Goal: Task Accomplishment & Management: Use online tool/utility

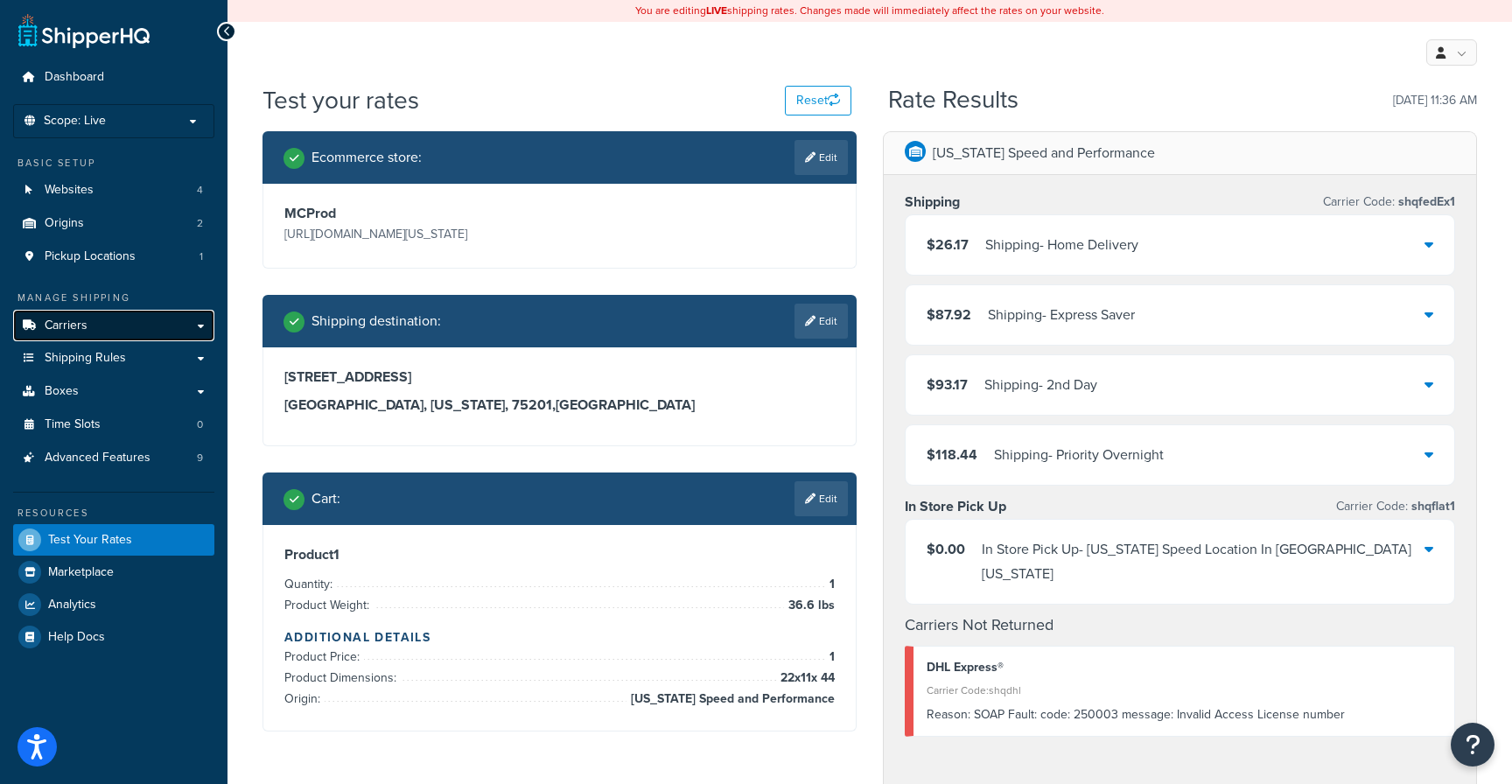
click at [80, 322] on span "Carriers" at bounding box center [66, 326] width 43 height 15
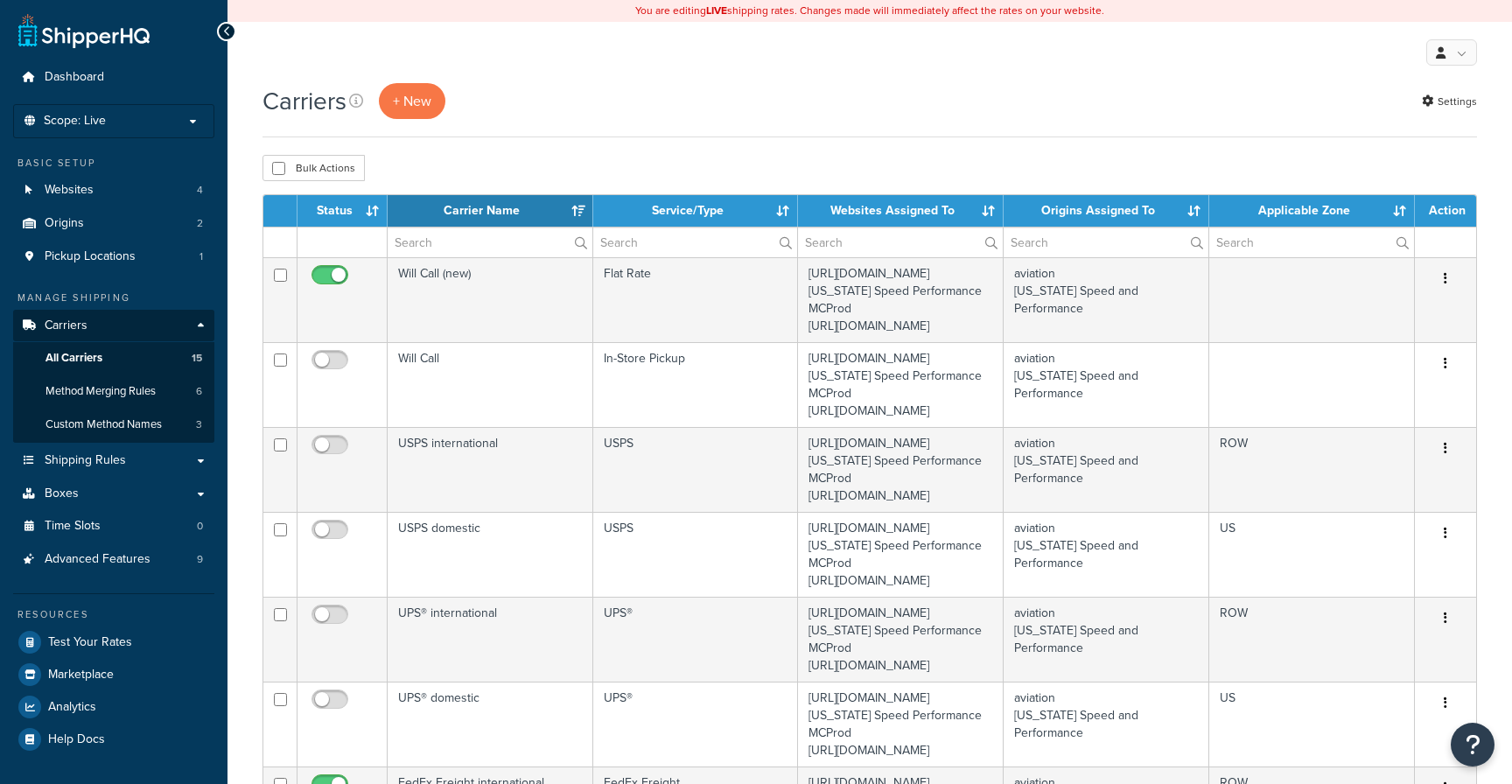
select select "15"
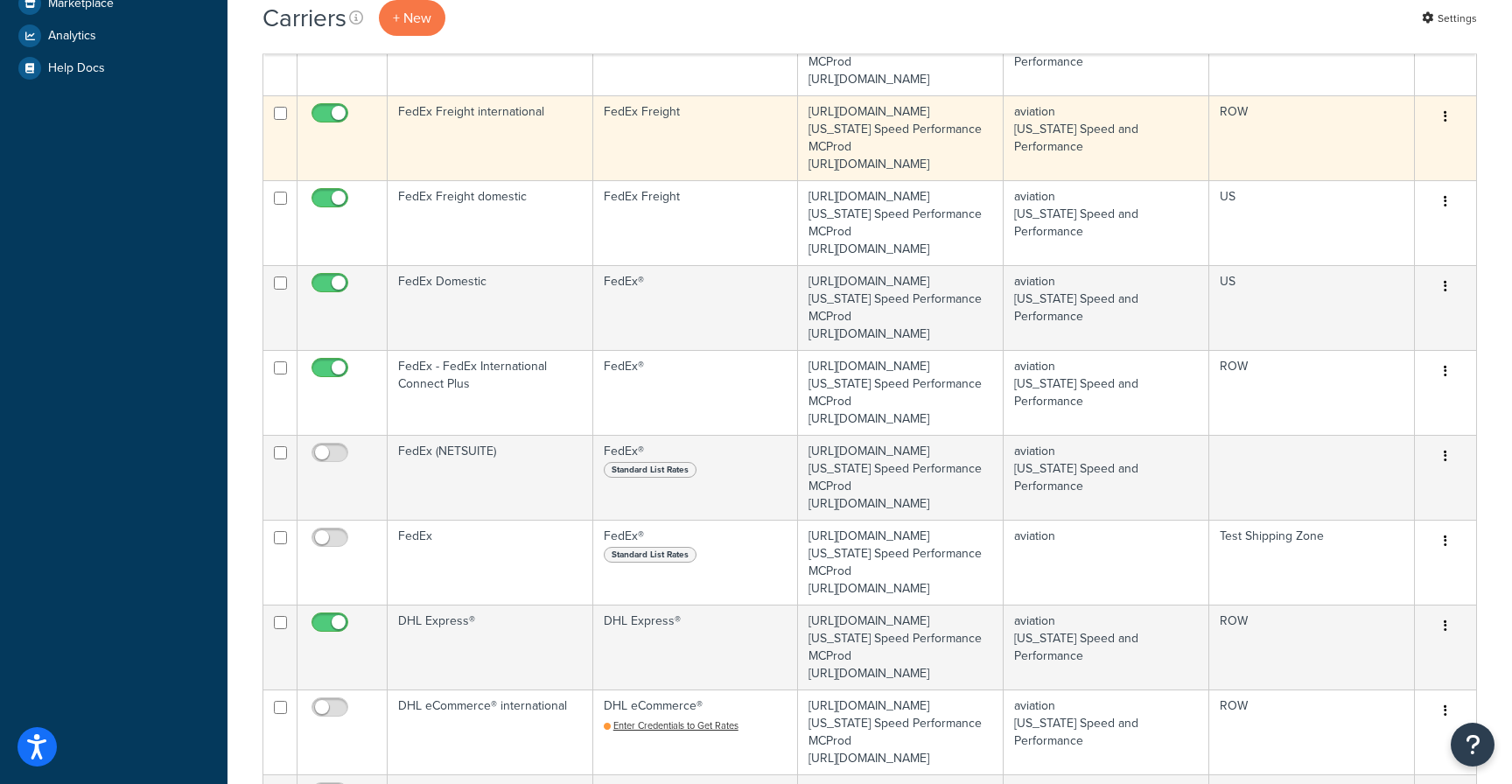
scroll to position [788, 0]
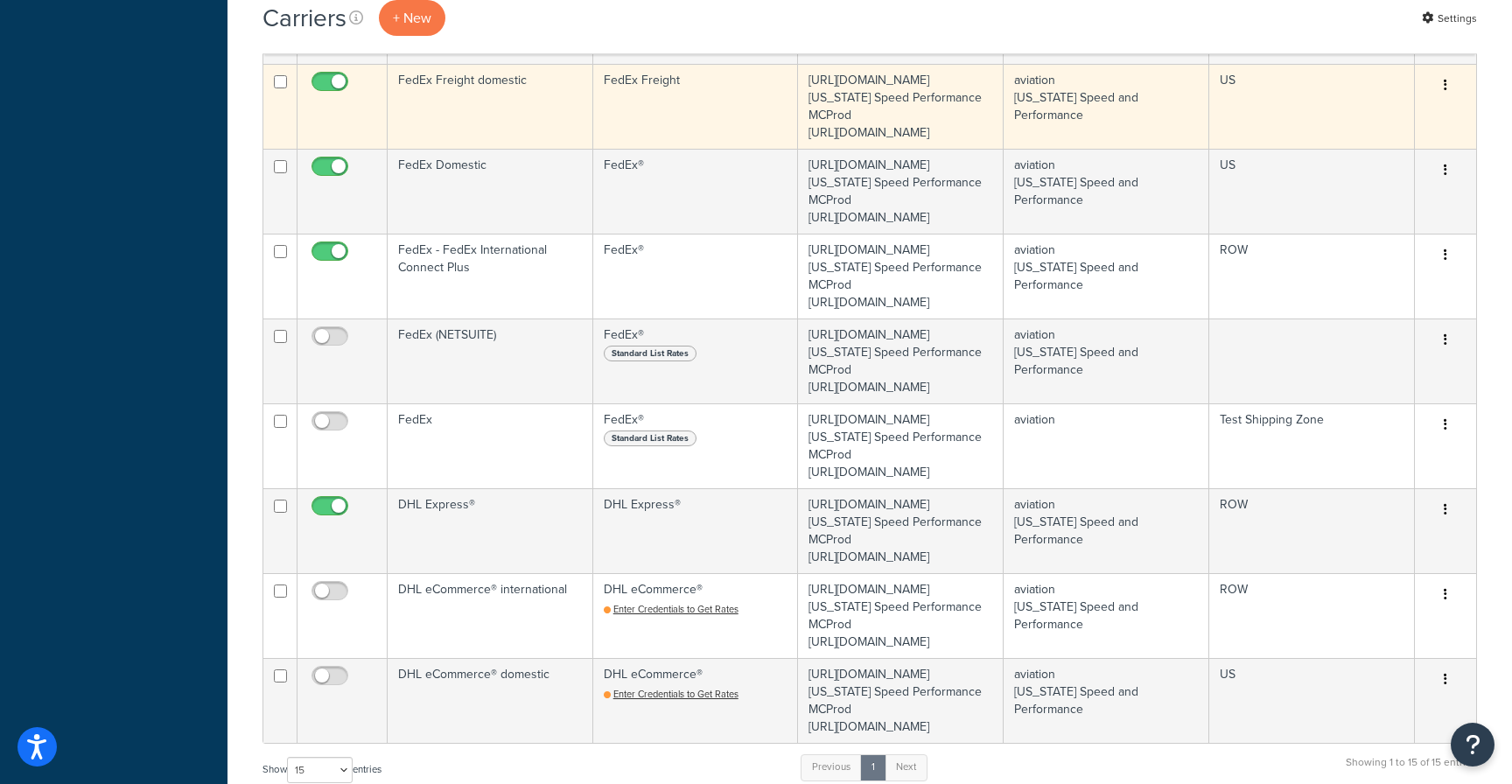
click at [473, 149] on td "FedEx Freight domestic" at bounding box center [490, 106] width 206 height 84
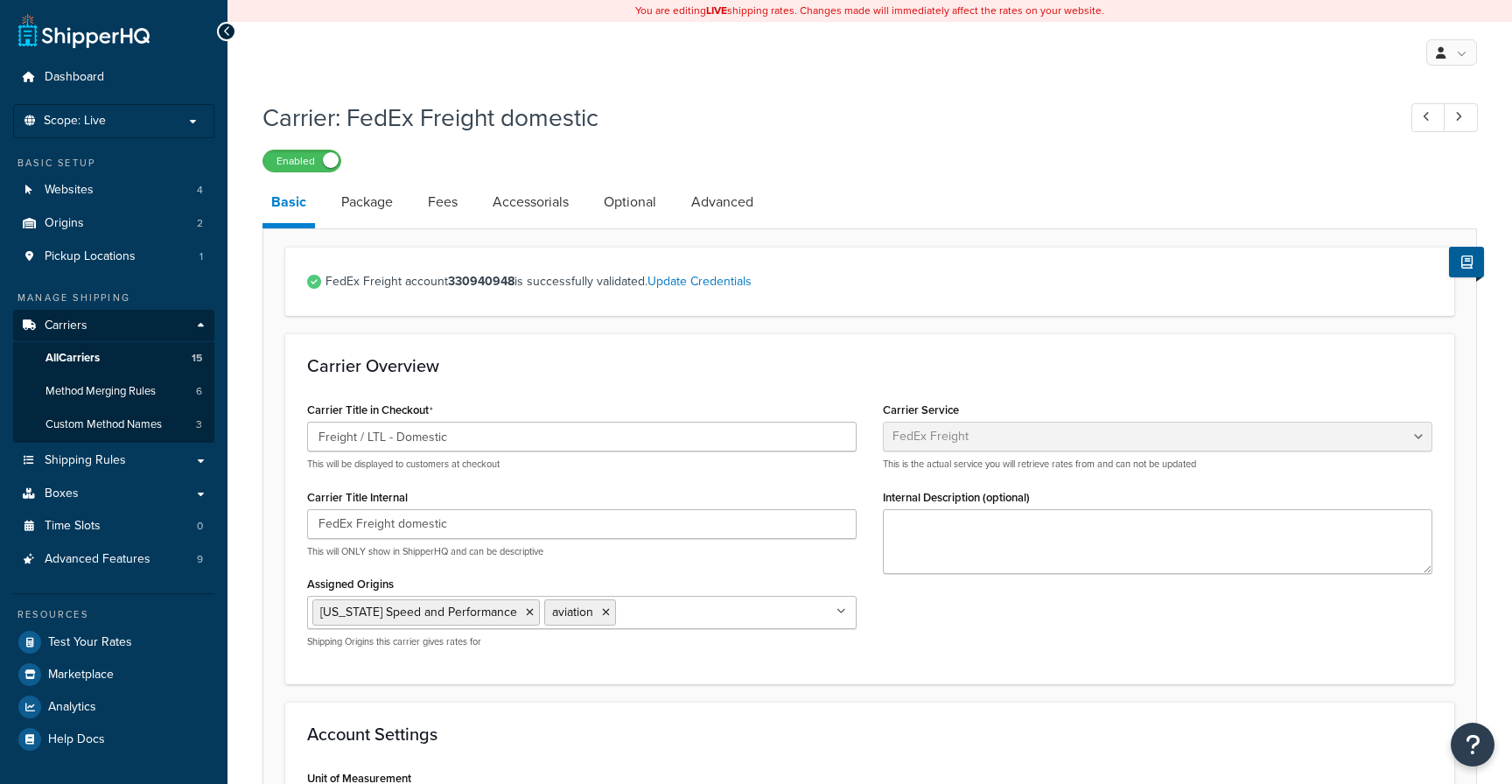
select select "fedExFreight"
click at [362, 204] on link "Package" at bounding box center [366, 202] width 69 height 42
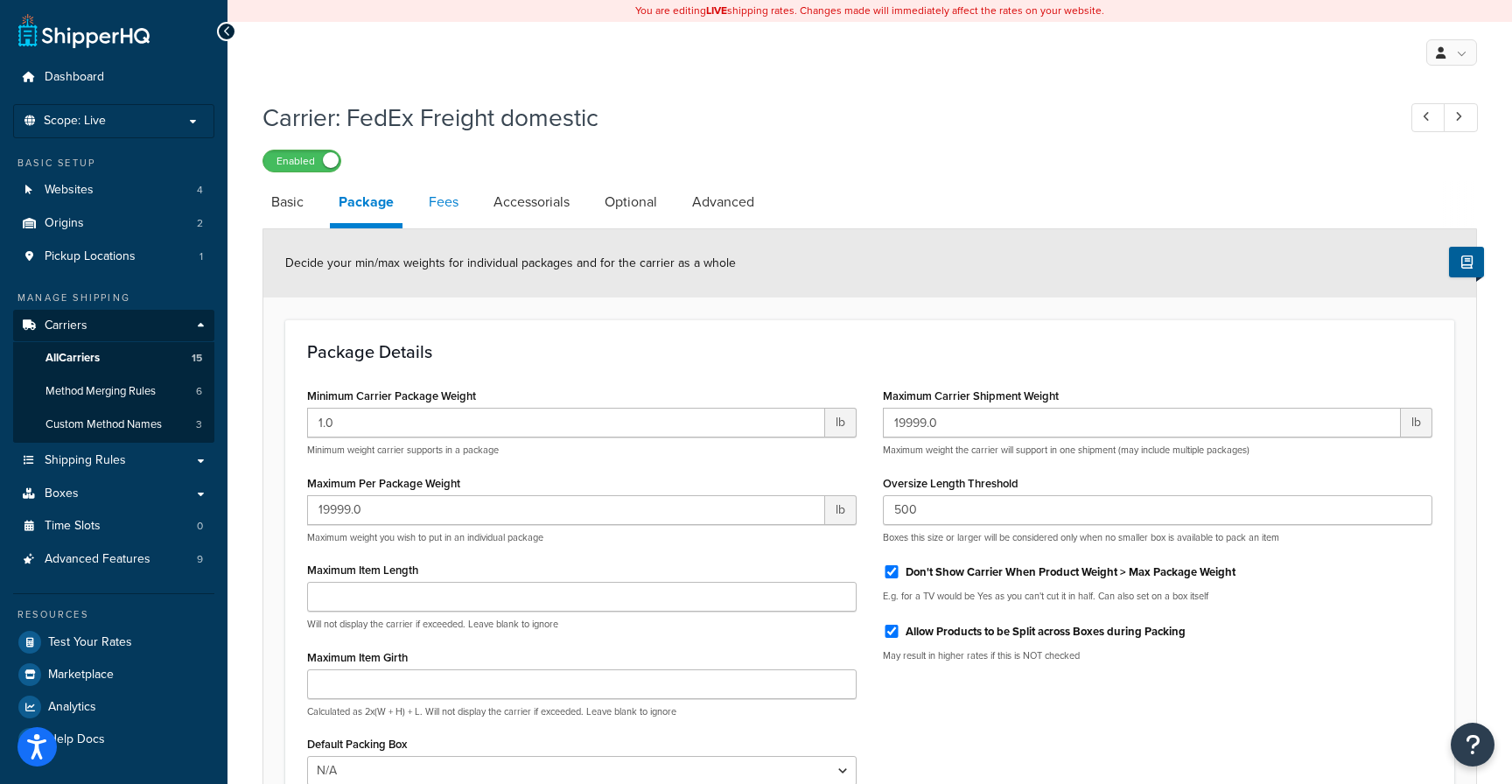
click at [442, 202] on link "Fees" at bounding box center [443, 202] width 47 height 42
select select "AFTER"
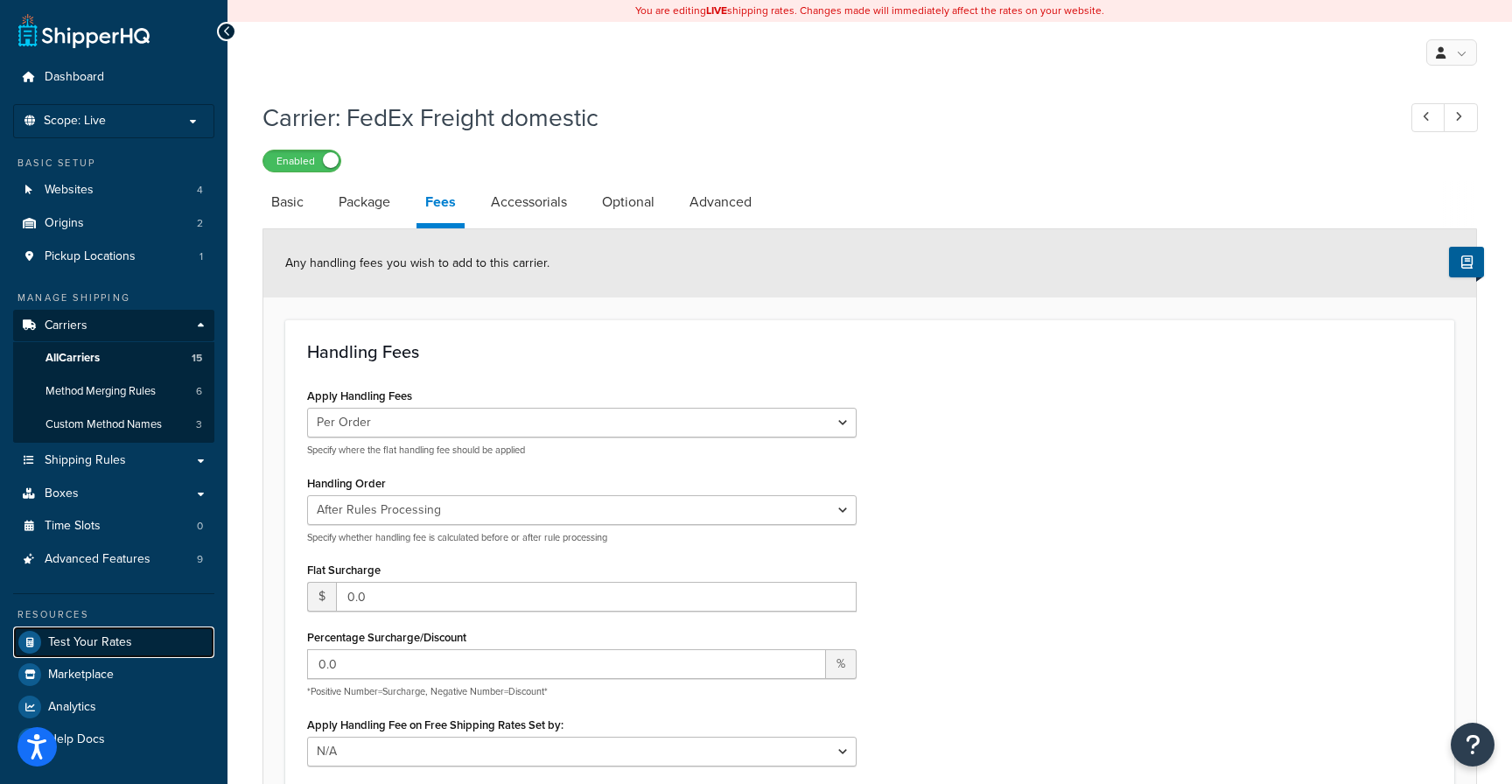
click at [92, 637] on span "Test Your Rates" at bounding box center [90, 643] width 84 height 15
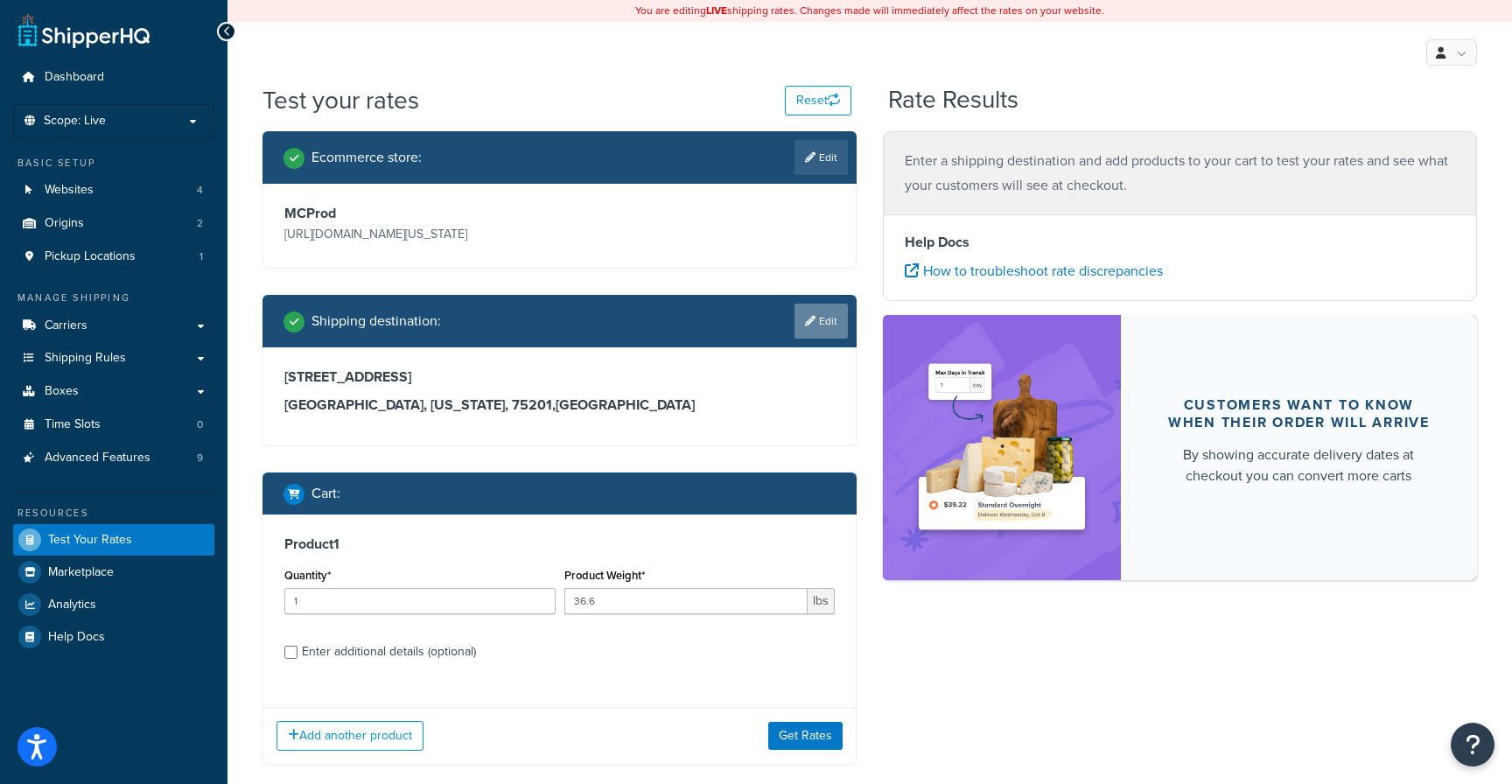
click at [812, 319] on icon at bounding box center [810, 320] width 10 height 10
select select "TX"
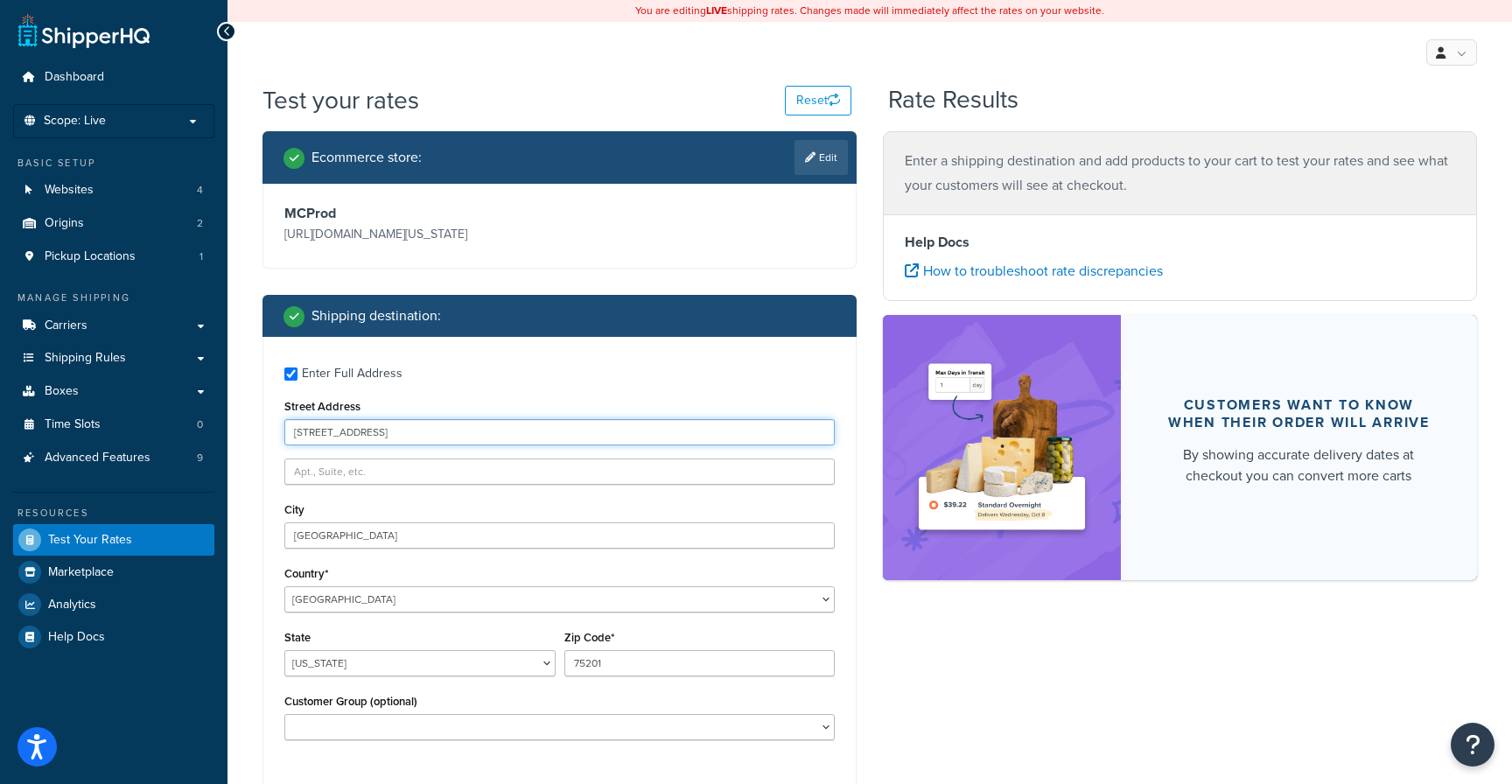
click at [440, 433] on input "456 Maple Avenue" at bounding box center [560, 432] width 551 height 27
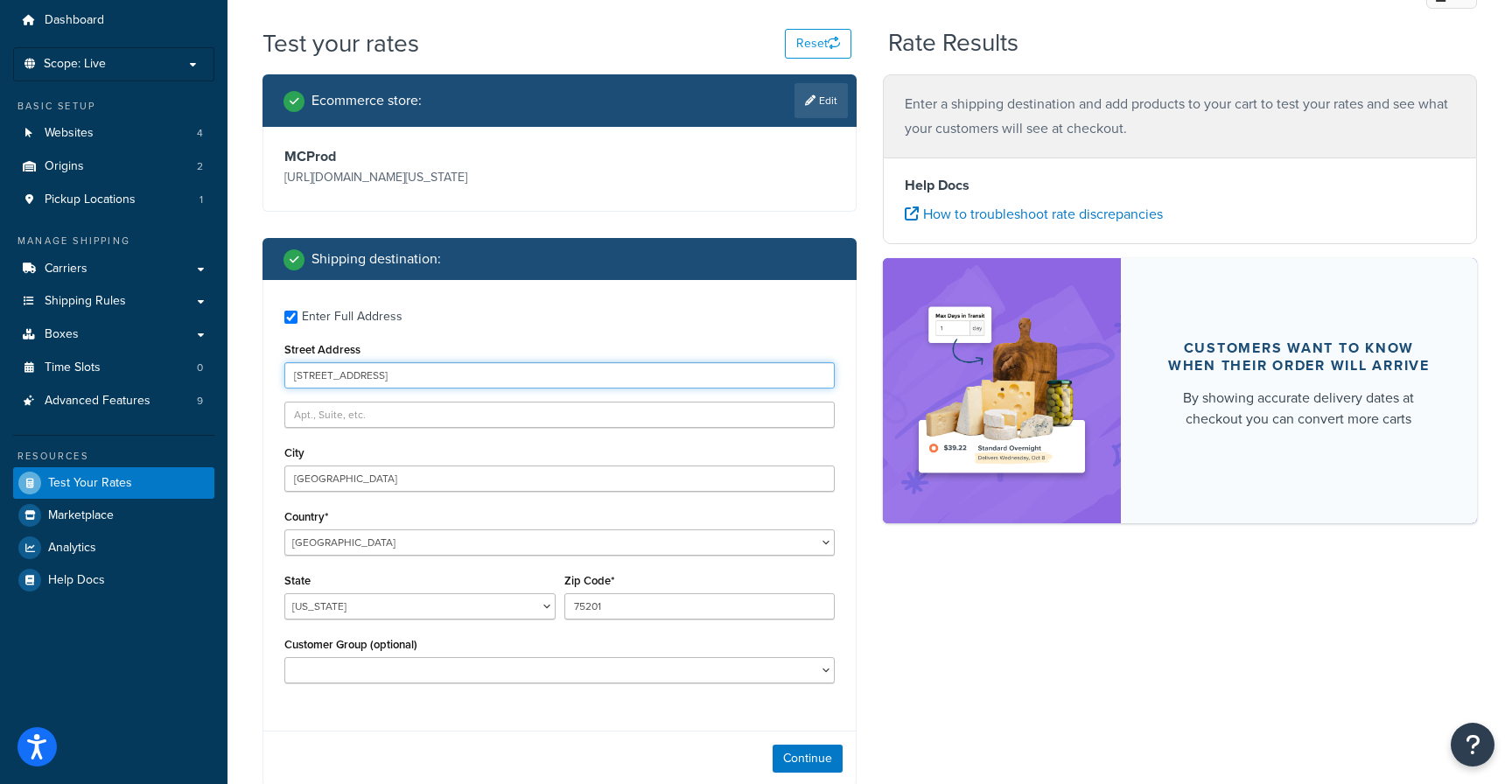
scroll to position [87, 0]
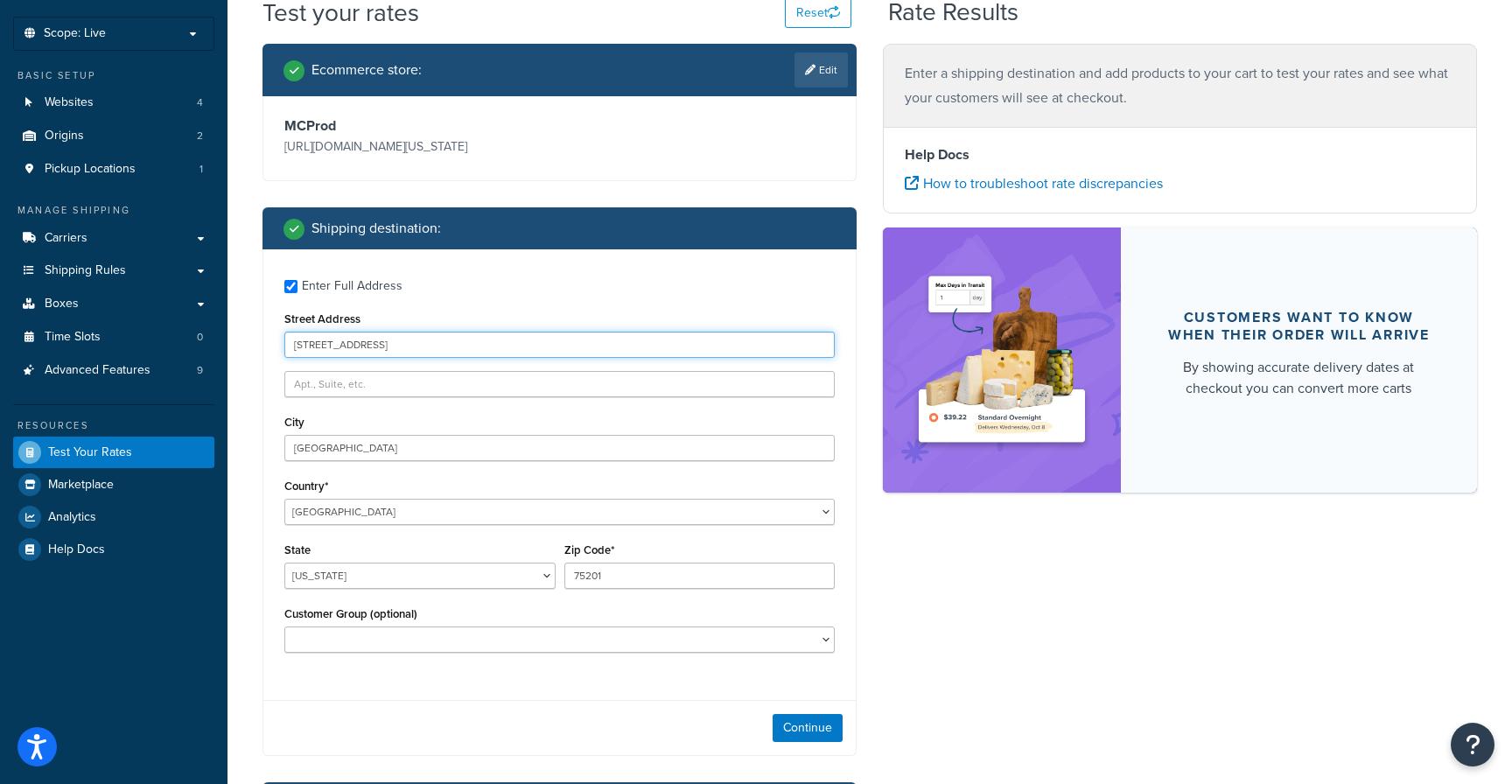
click at [458, 344] on input "456 Maple Avenue" at bounding box center [560, 344] width 551 height 27
type input "9 Stratford Way"
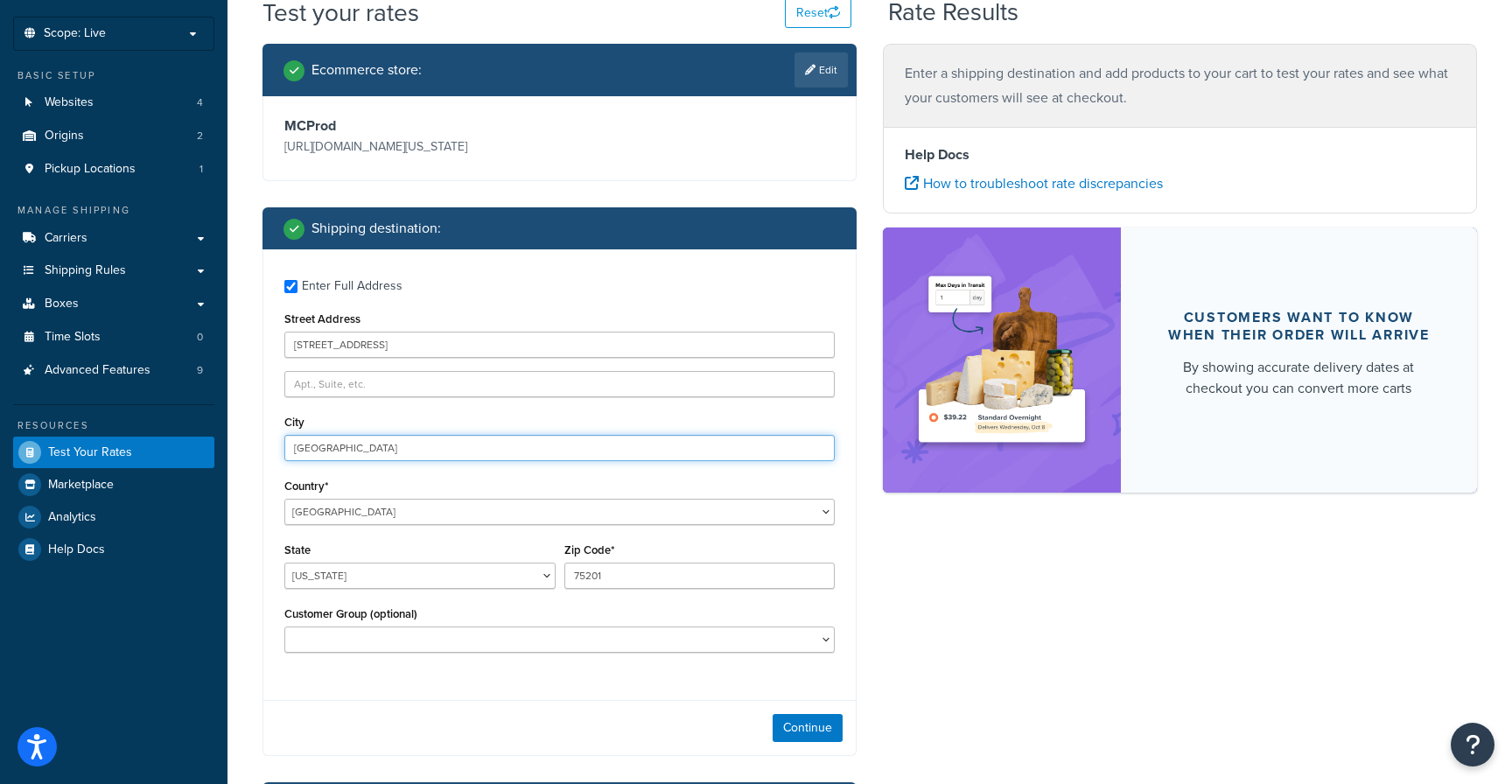
type input "Morris Plains"
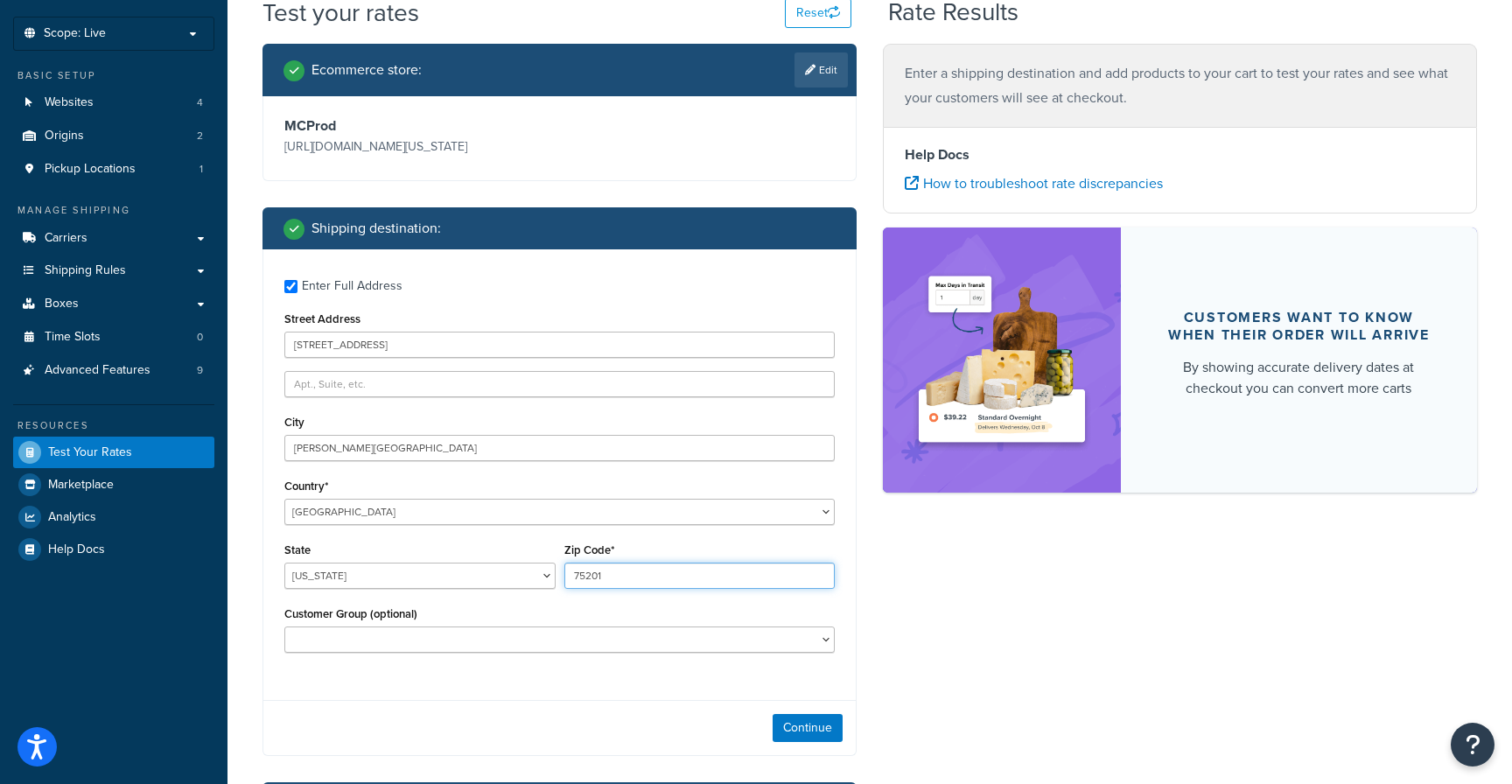
type input "07950"
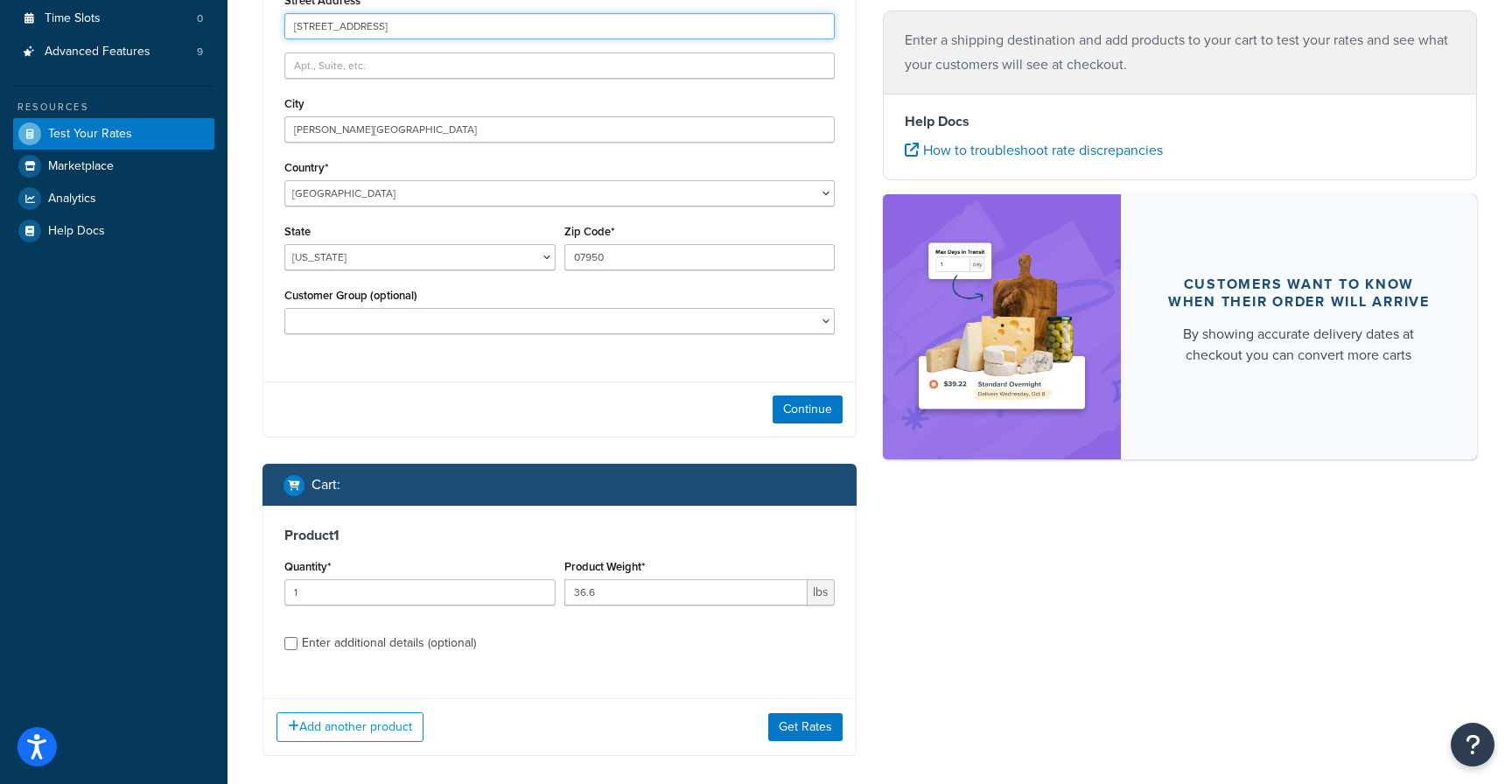
scroll to position [438, 0]
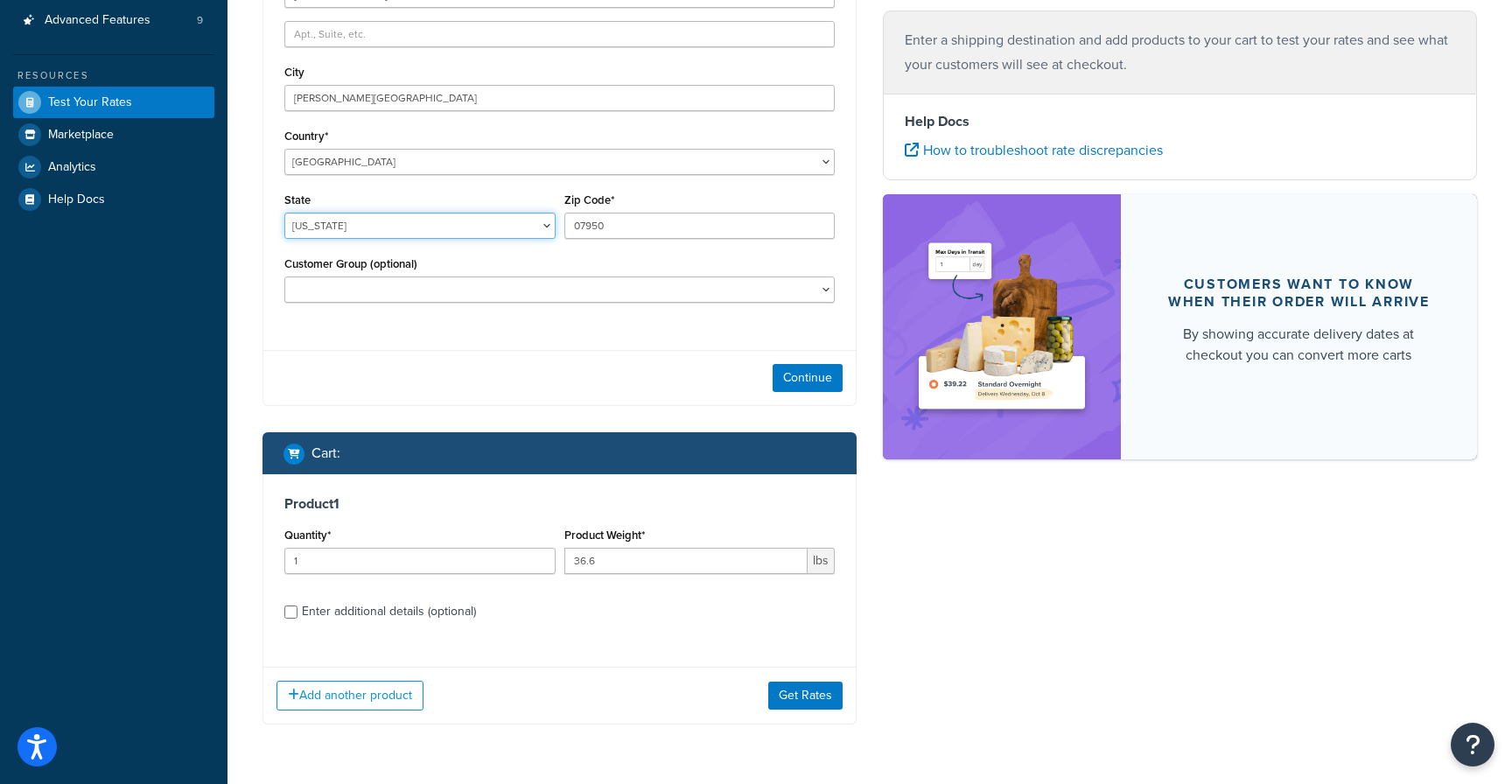
click at [442, 225] on select "Alabama Alaska American Samoa Arizona Arkansas Armed Forces Americas Armed Forc…" at bounding box center [420, 226] width 272 height 27
select select "NJ"
click at [285, 214] on select "Alabama Alaska American Samoa Arizona Arkansas Armed Forces Americas Armed Forc…" at bounding box center [420, 226] width 272 height 27
click at [481, 362] on div "Continue" at bounding box center [559, 377] width 592 height 55
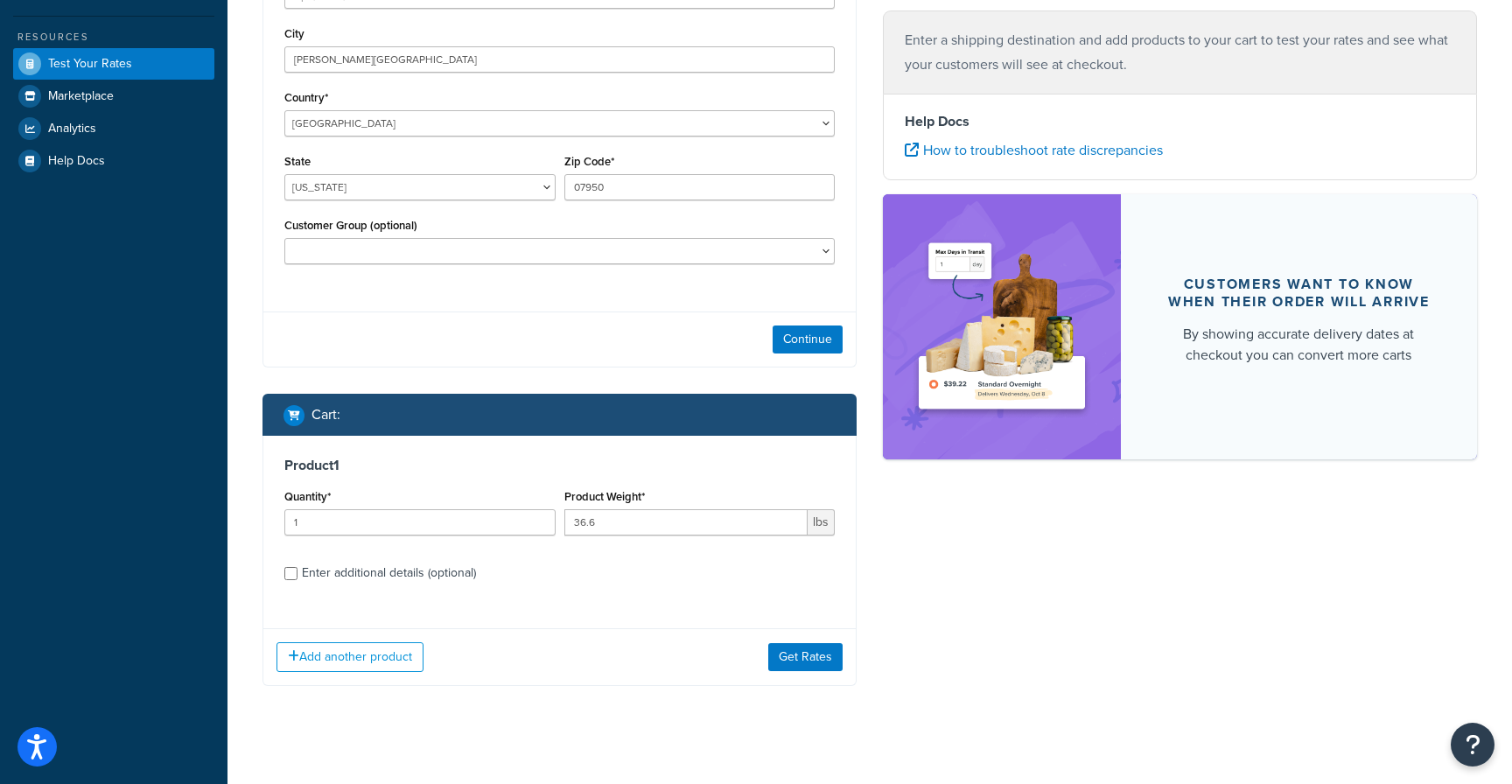
scroll to position [493, 0]
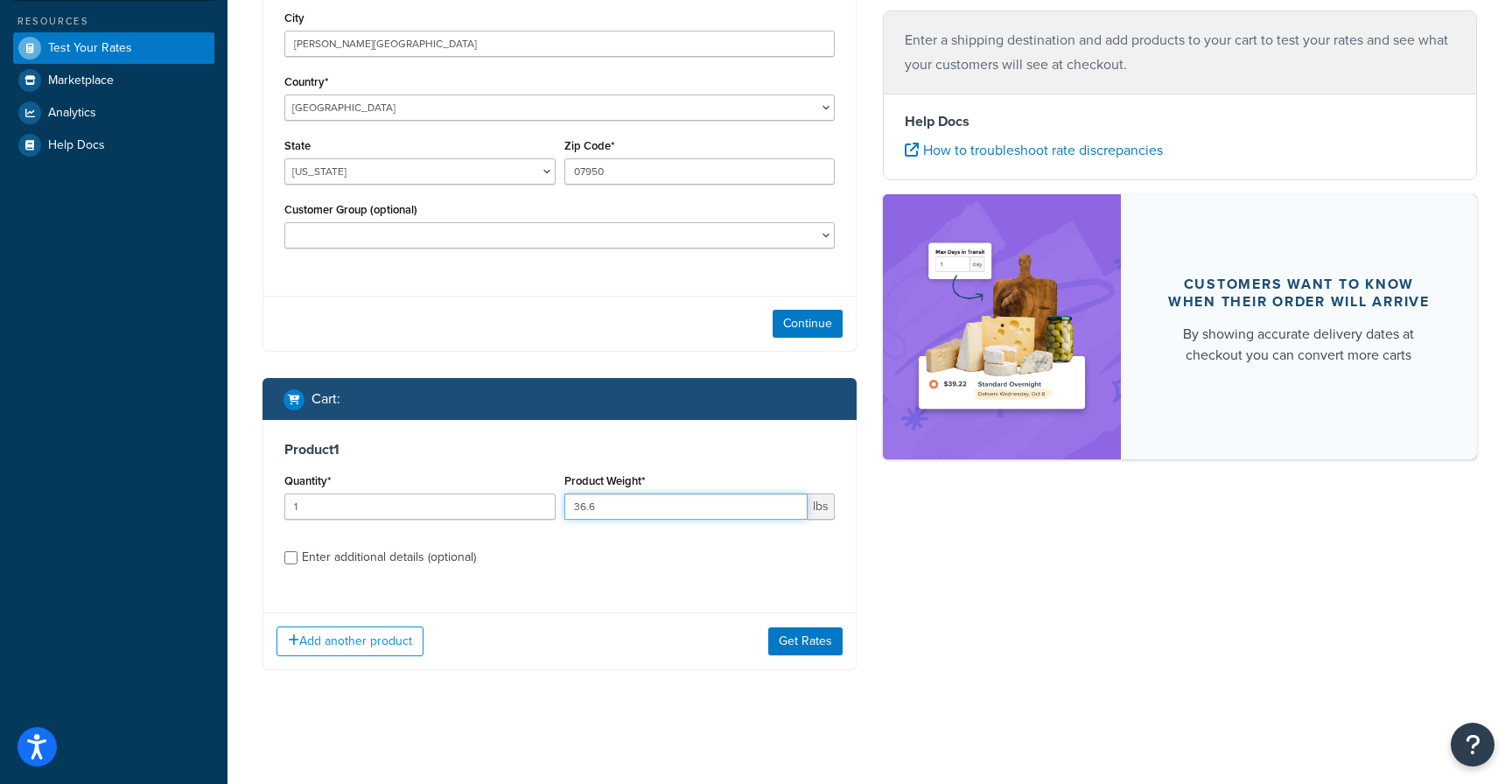
click at [617, 508] on input "36.6" at bounding box center [687, 507] width 244 height 27
type input "125"
click at [797, 638] on button "Get Rates" at bounding box center [805, 642] width 74 height 28
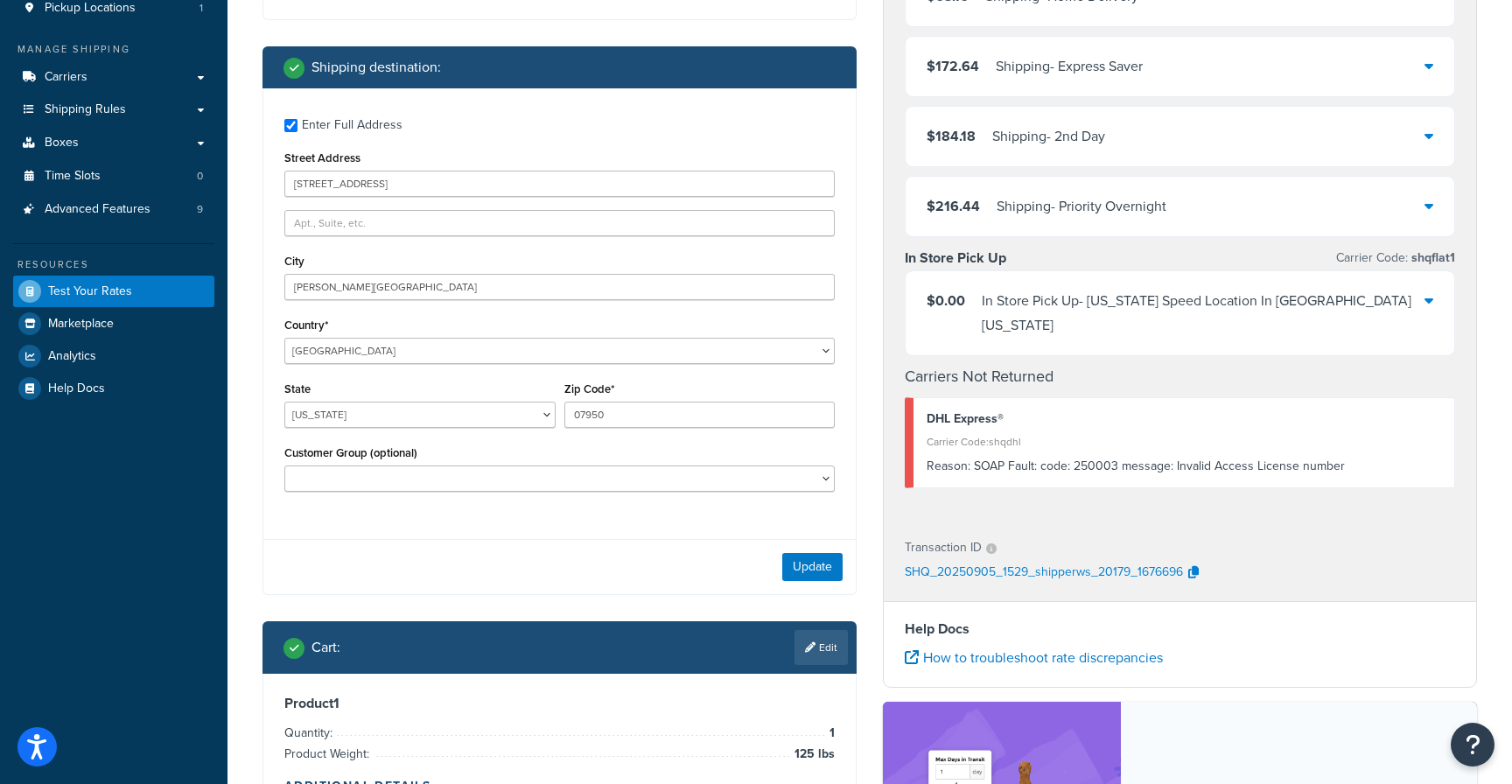
scroll to position [438, 0]
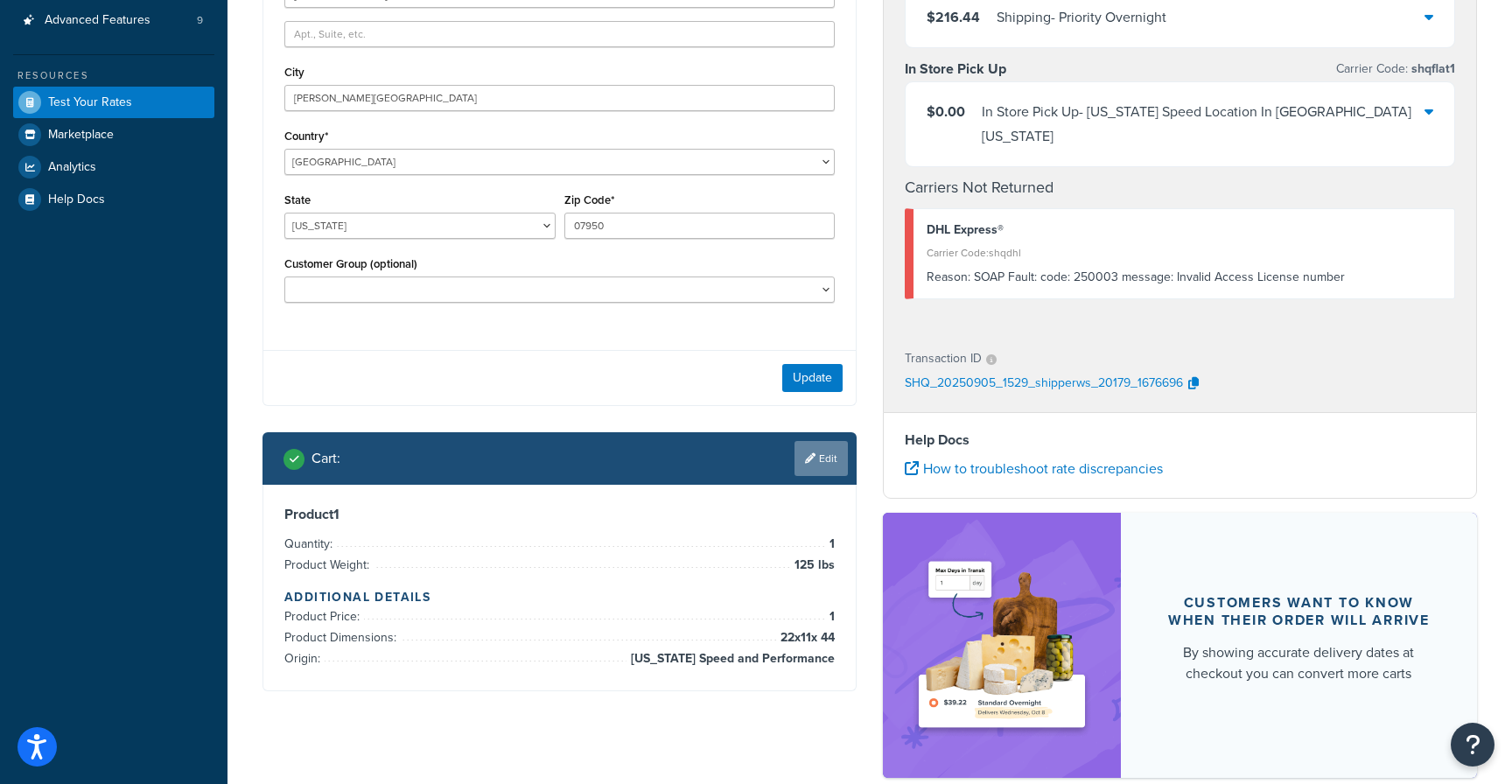
click at [826, 457] on link "Edit" at bounding box center [822, 458] width 53 height 35
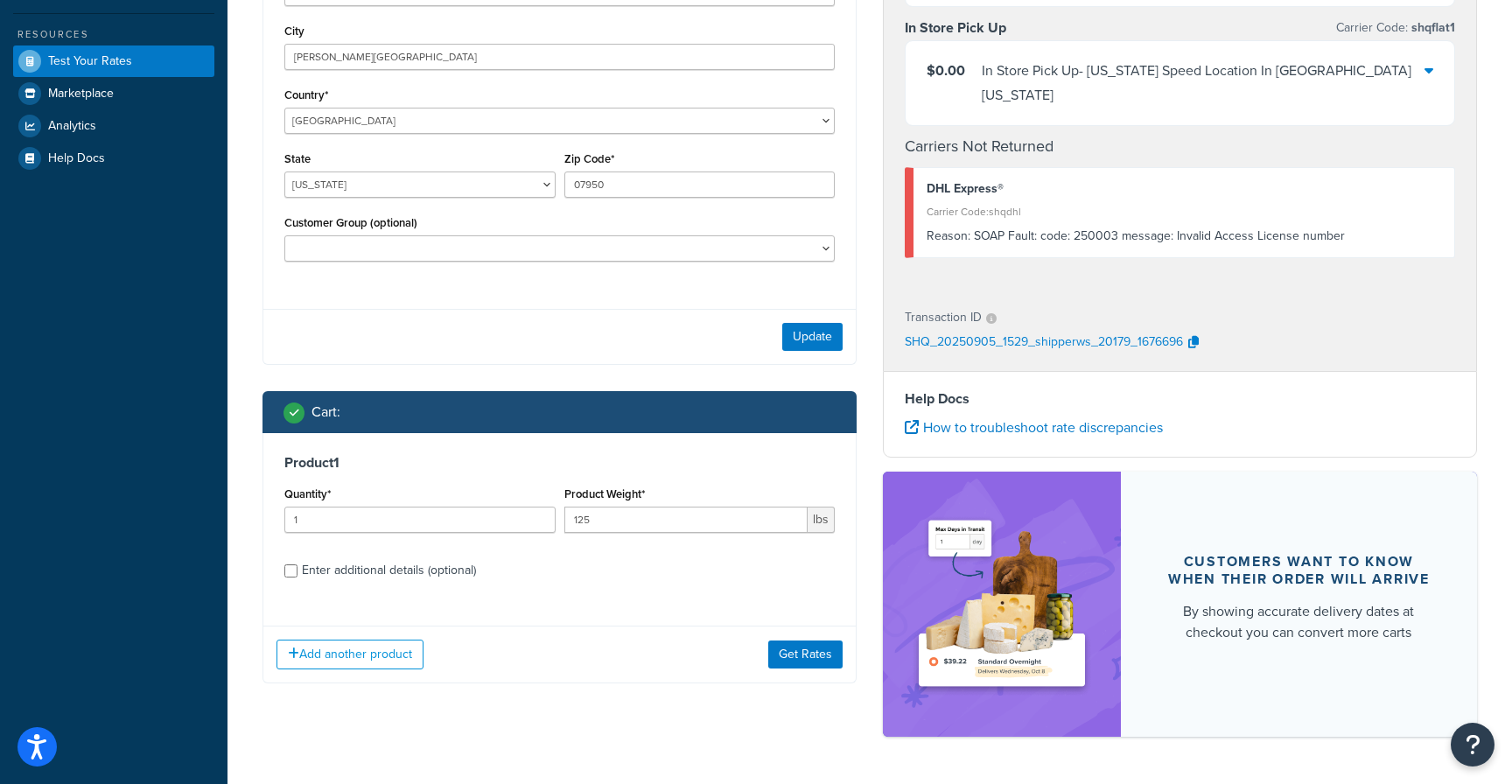
scroll to position [515, 0]
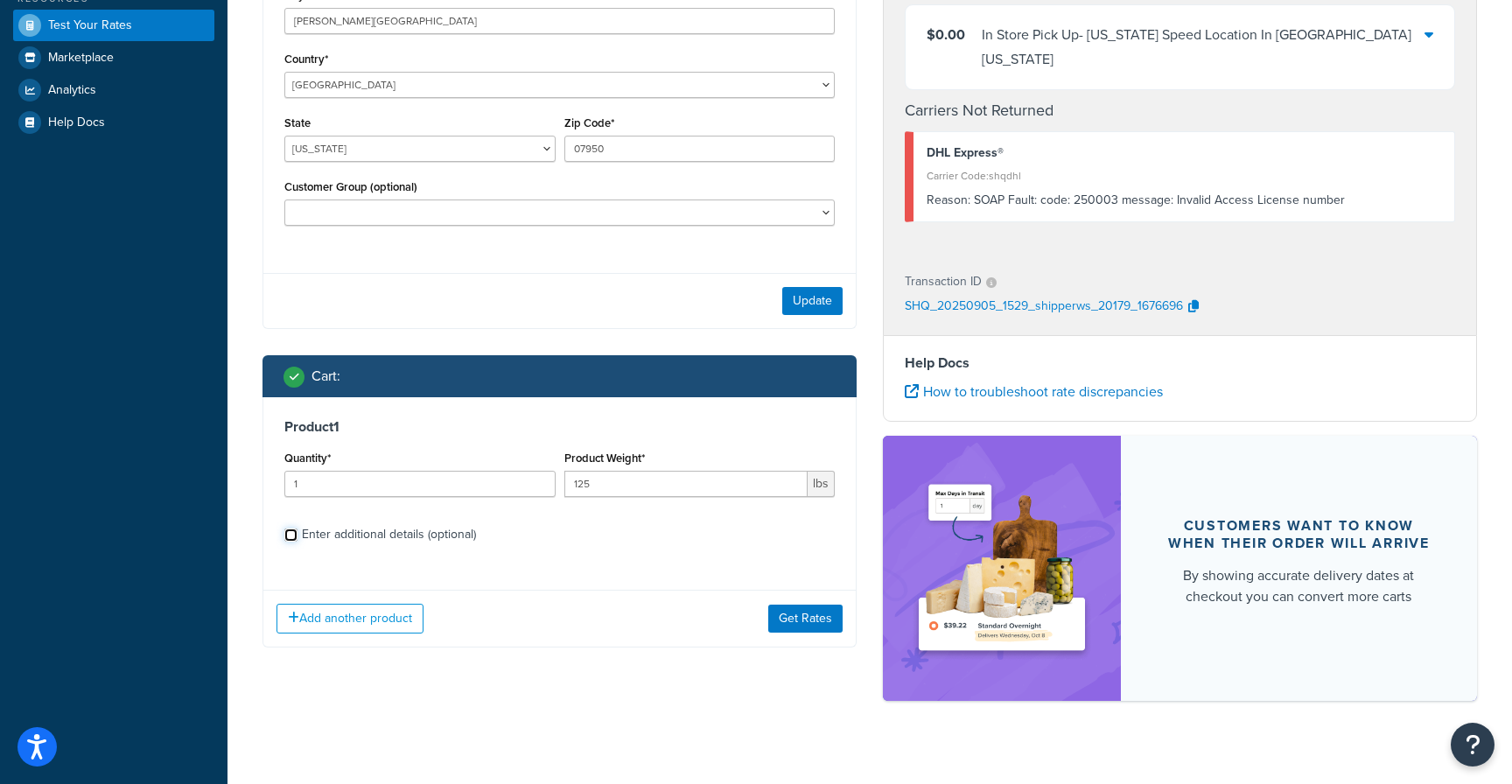
click at [289, 535] on input "Enter additional details (optional)" at bounding box center [291, 535] width 13 height 13
checkbox input "true"
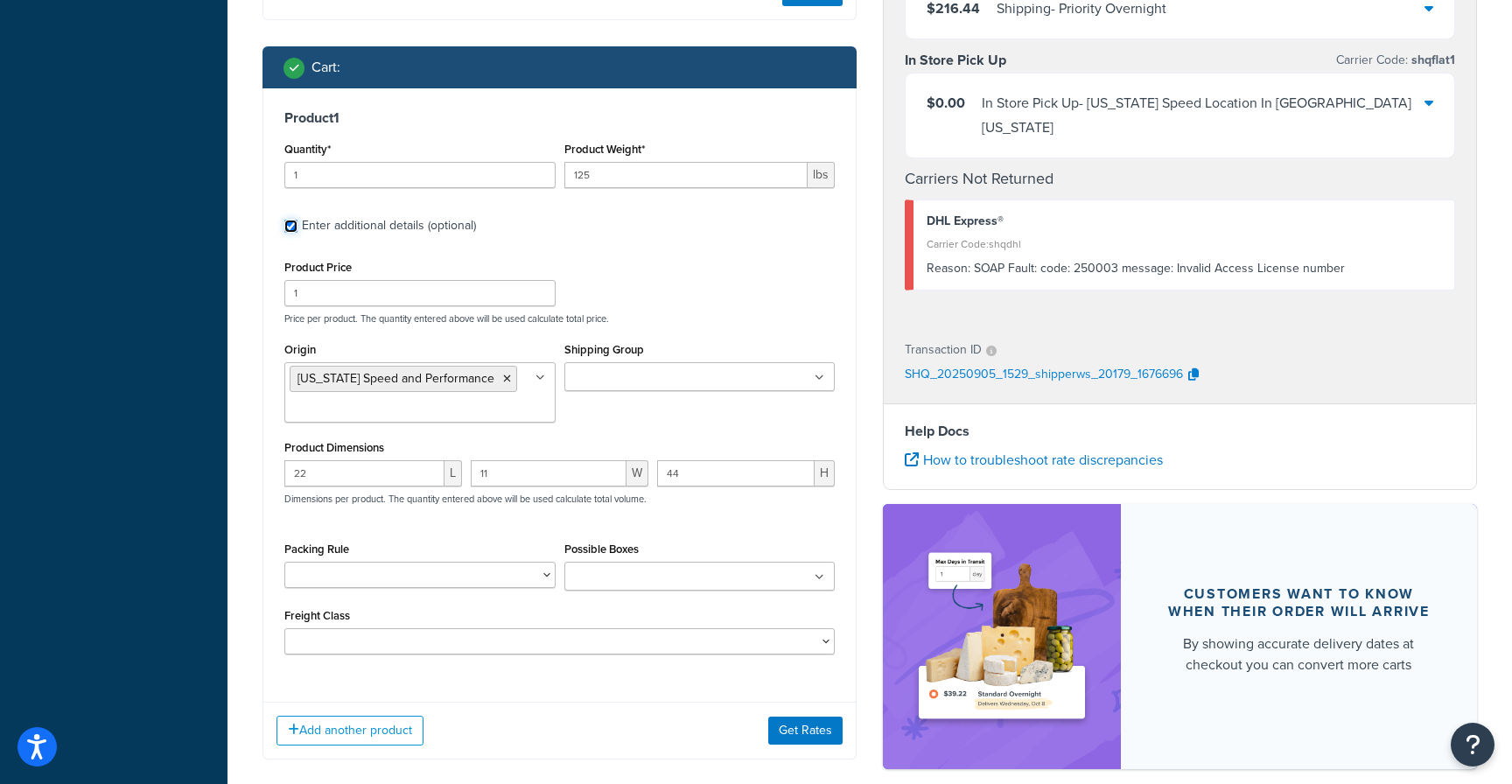
scroll to position [865, 0]
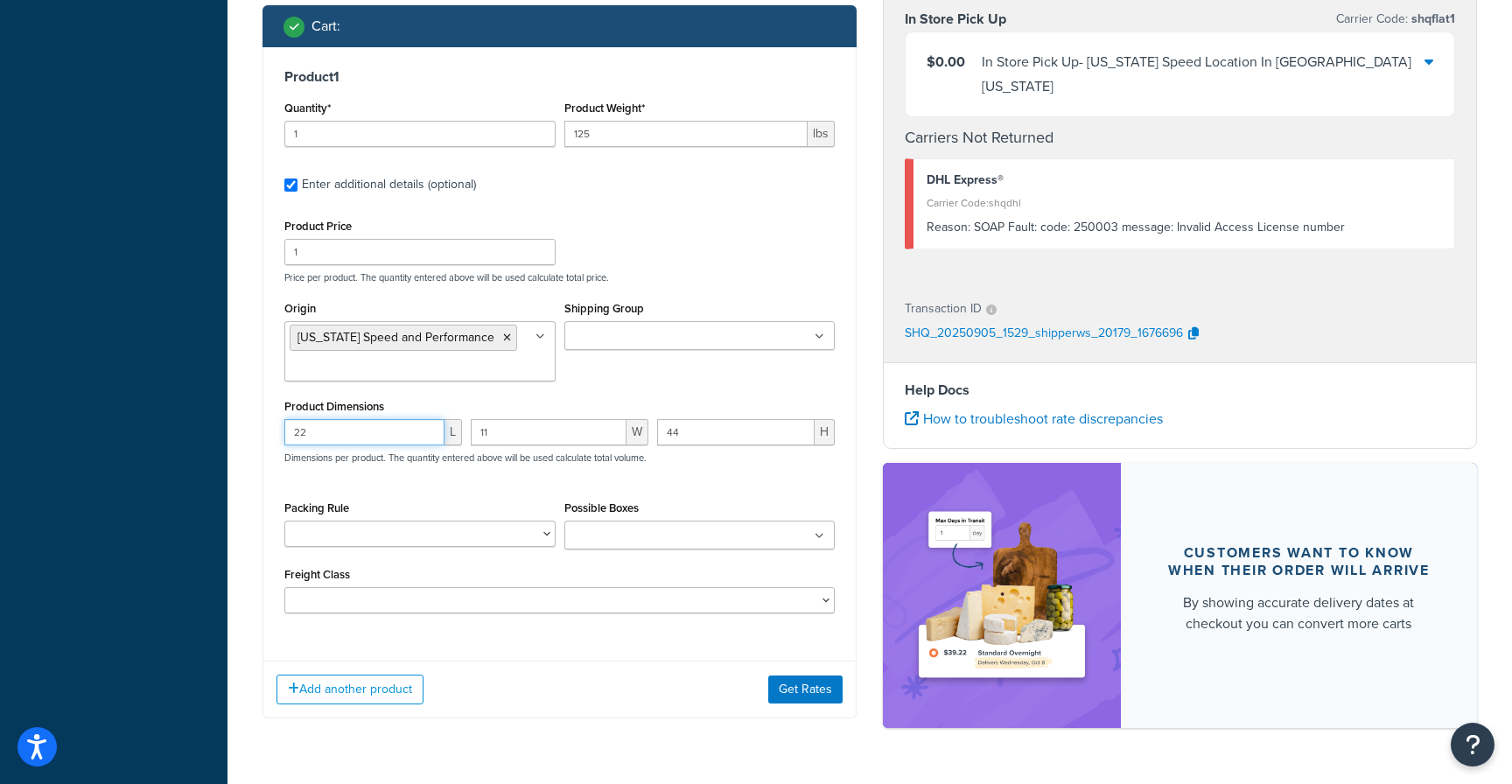
drag, startPoint x: 295, startPoint y: 440, endPoint x: 260, endPoint y: 440, distance: 35.0
click at [260, 440] on div "Ecommerce store : Edit MCProd https://mcprod.texas-speed.com/ Shipping destinat…" at bounding box center [560, 6] width 621 height 1478
drag, startPoint x: 536, startPoint y: 433, endPoint x: 453, endPoint y: 438, distance: 83.2
click at [453, 438] on div "L 11 W 44 H Dimensions per product. The quantity entered above will be used cal…" at bounding box center [559, 452] width 559 height 64
drag, startPoint x: 693, startPoint y: 433, endPoint x: 653, endPoint y: 432, distance: 40.0
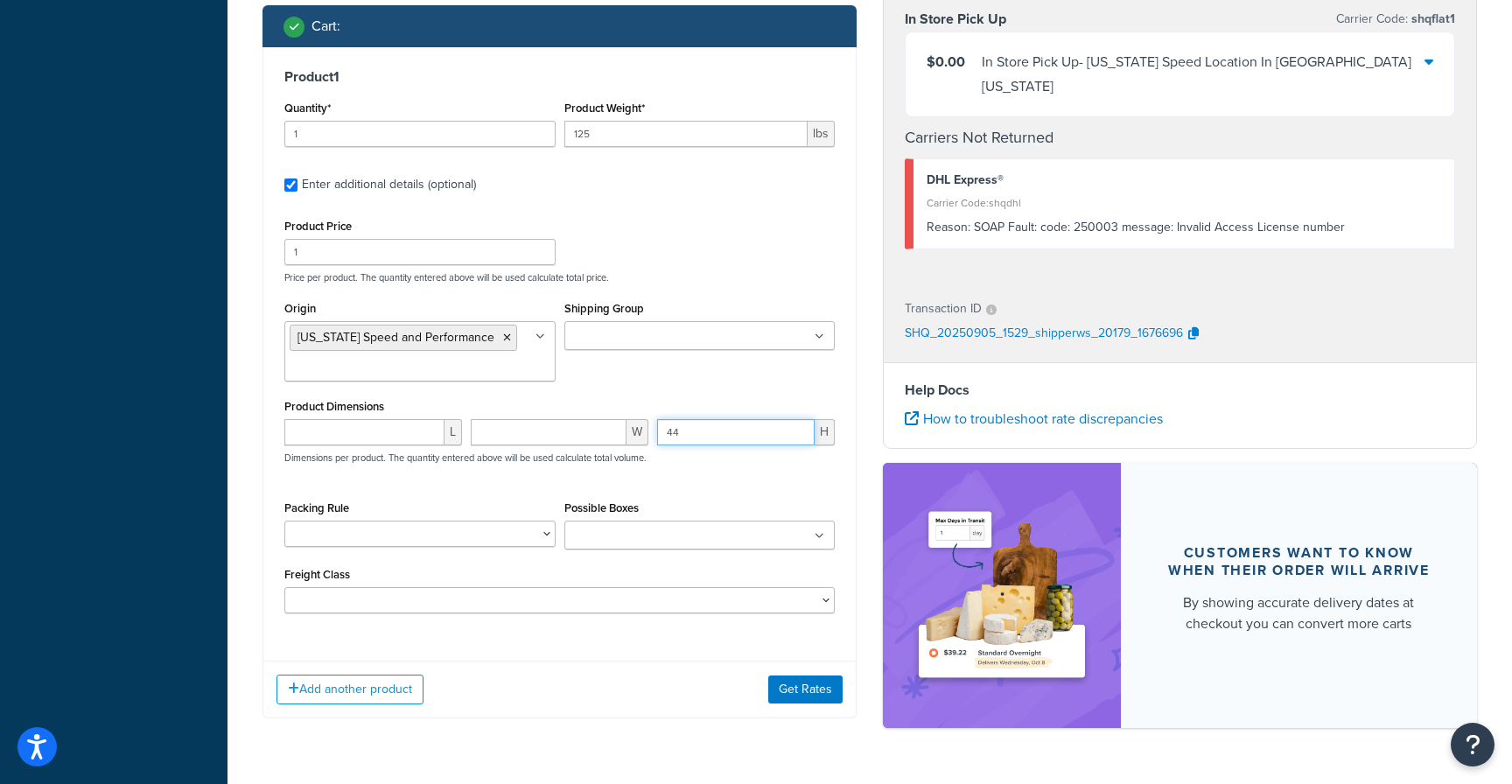
click at [653, 432] on div "44 H" at bounding box center [745, 439] width 186 height 39
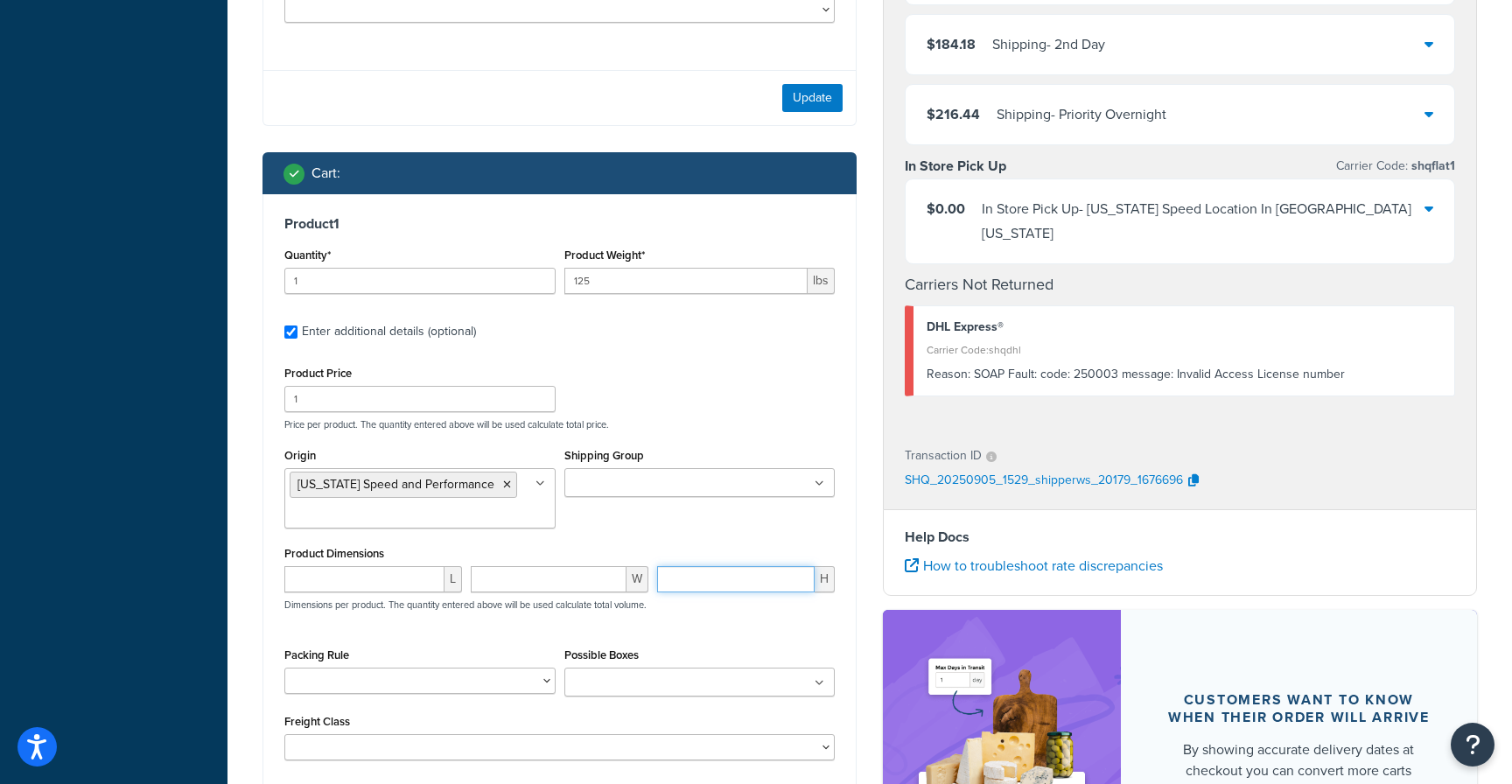
scroll to position [689, 0]
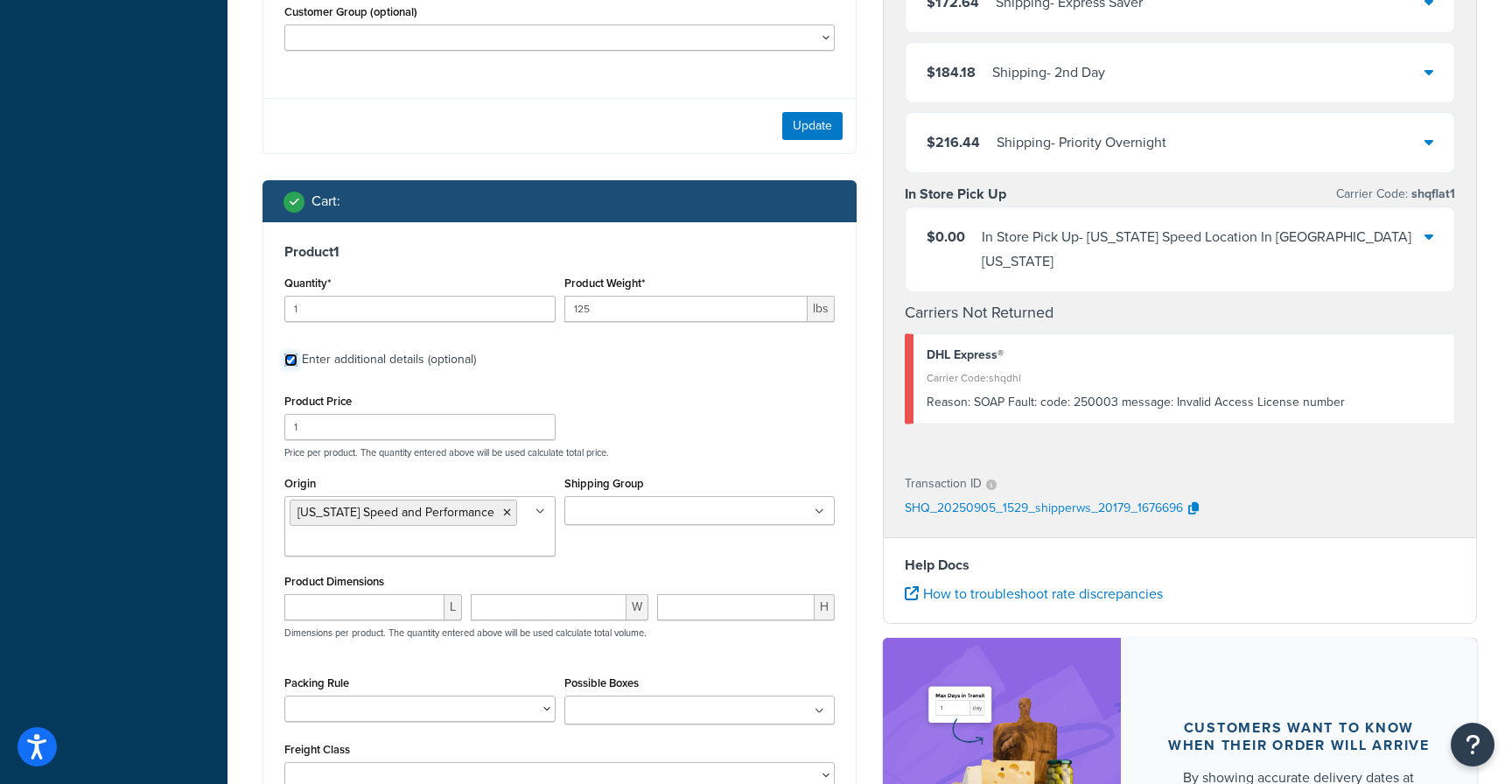
click at [287, 359] on input "Enter additional details (optional)" at bounding box center [291, 360] width 13 height 13
checkbox input "false"
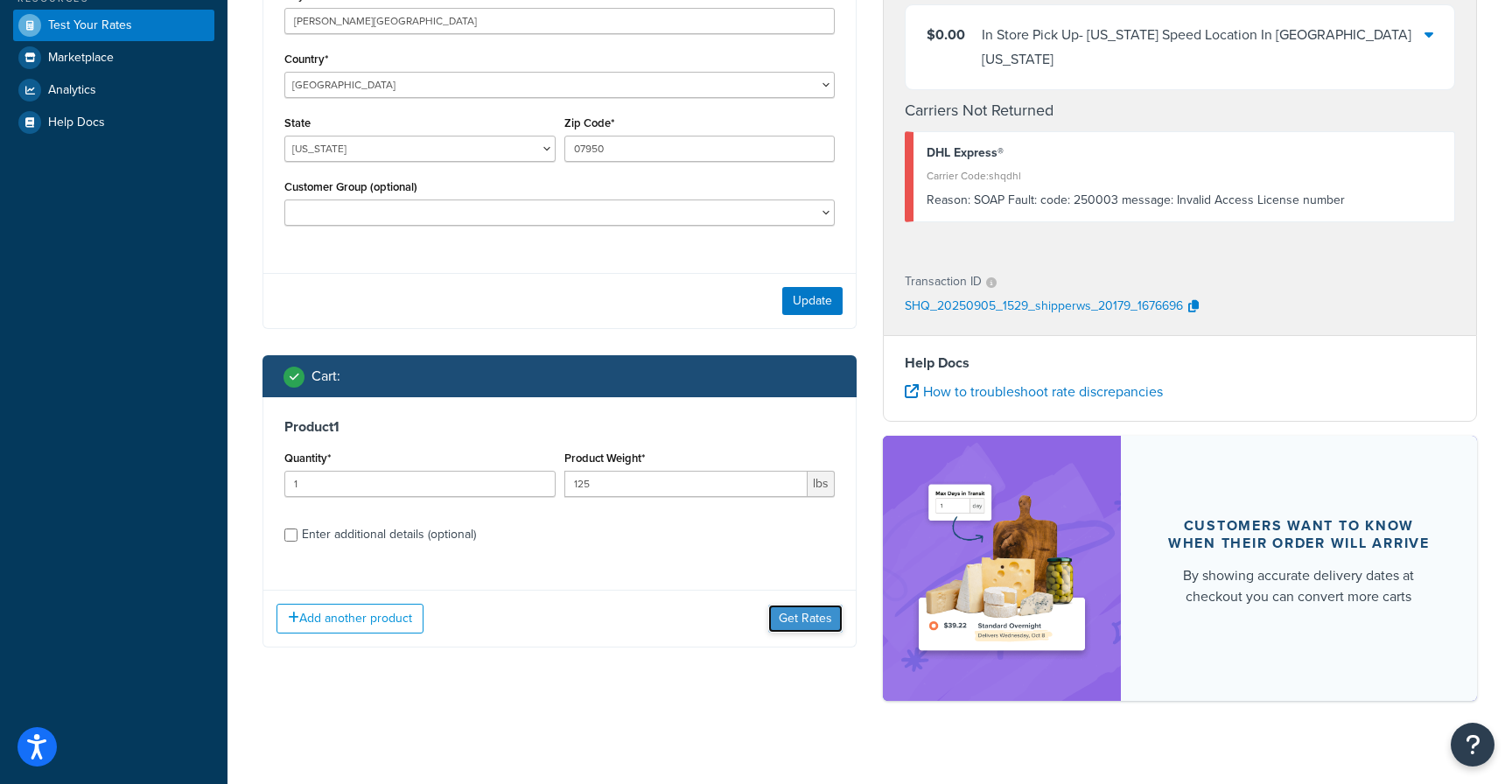
click at [799, 617] on button "Get Rates" at bounding box center [805, 619] width 74 height 28
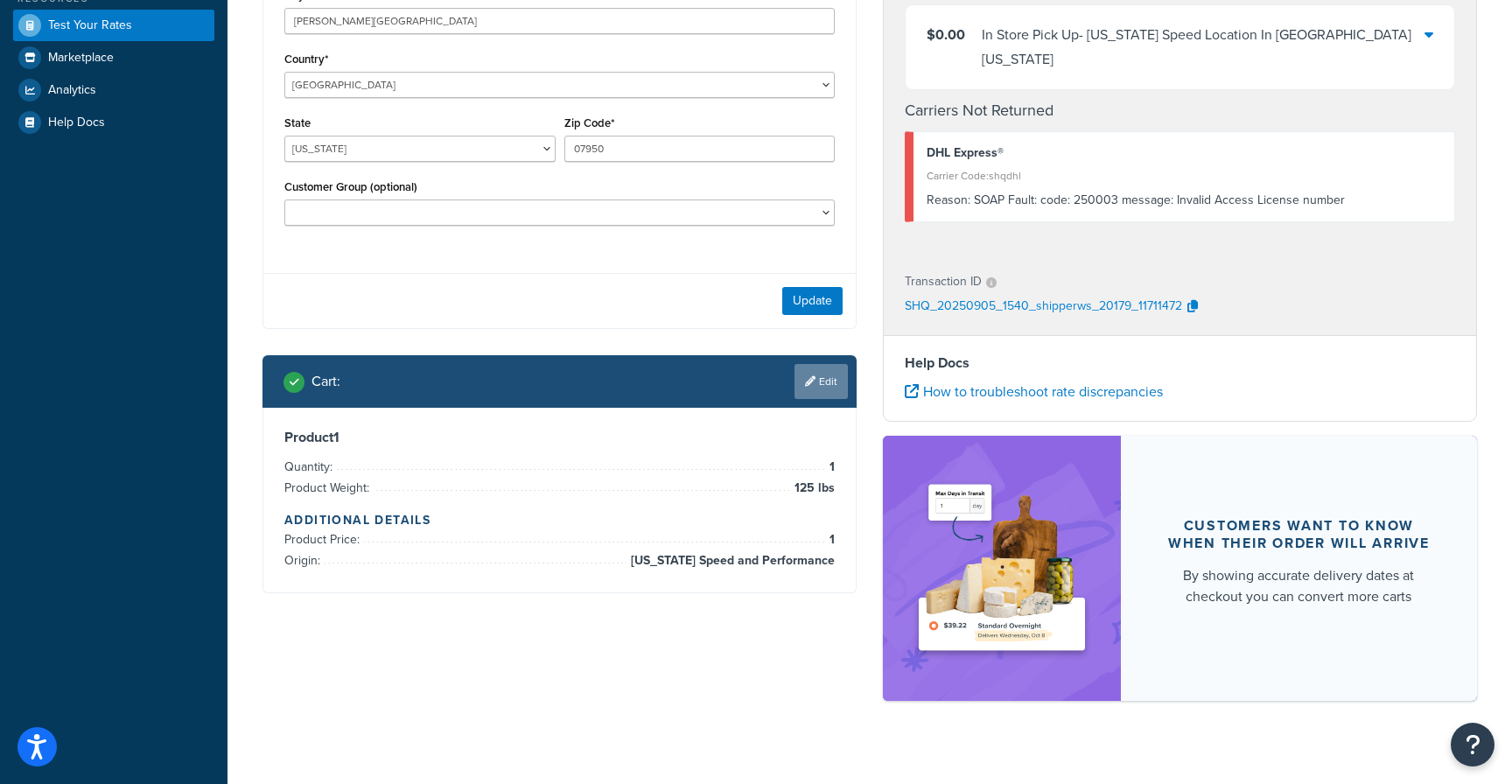
click at [822, 384] on link "Edit" at bounding box center [822, 382] width 53 height 35
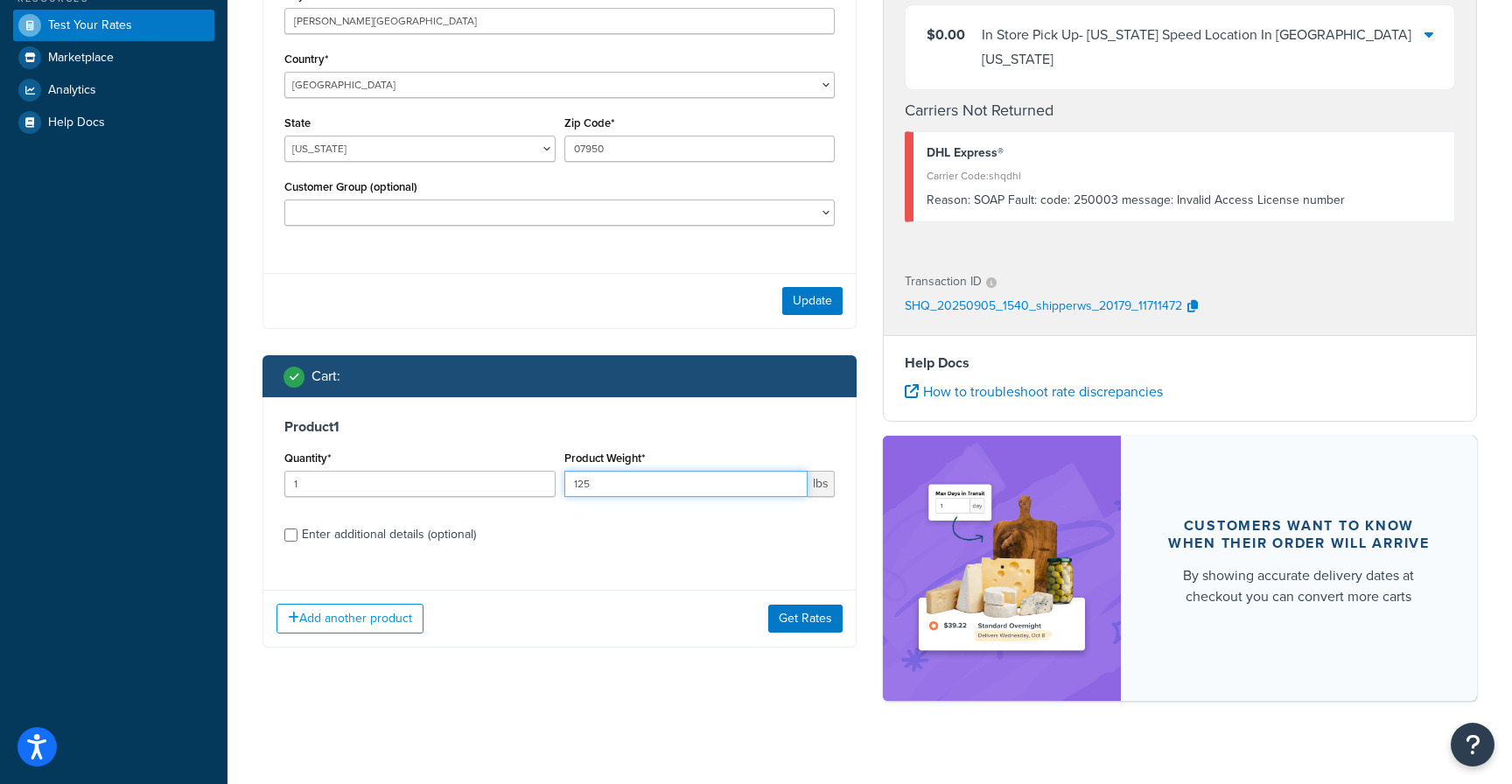
click at [703, 486] on input "125" at bounding box center [687, 484] width 244 height 27
drag, startPoint x: 702, startPoint y: 486, endPoint x: 617, endPoint y: 424, distance: 105.2
click at [532, 478] on div "Quantity* 1 Product Weight* 125 lbs" at bounding box center [559, 478] width 559 height 64
type input "200"
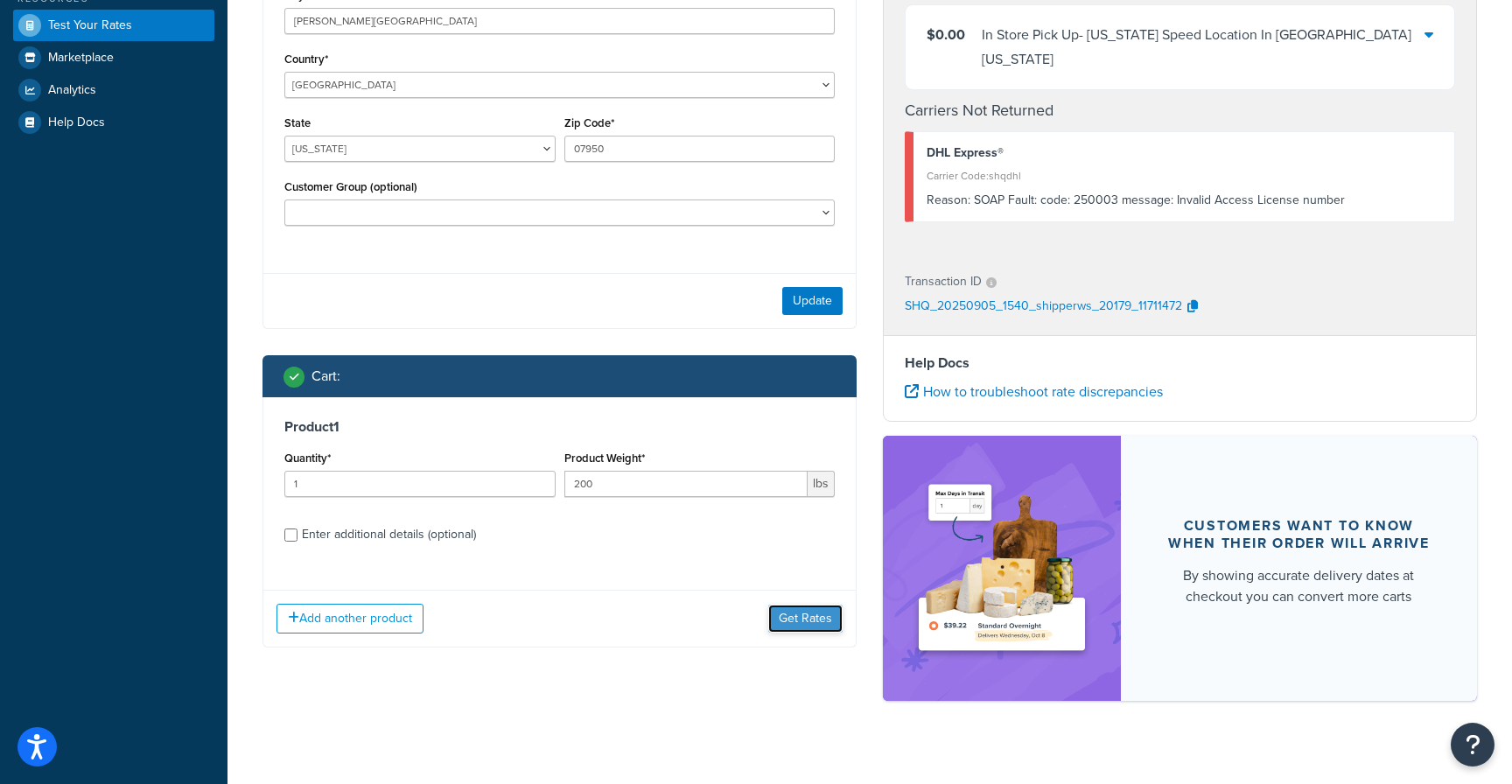
click at [796, 618] on button "Get Rates" at bounding box center [805, 619] width 74 height 28
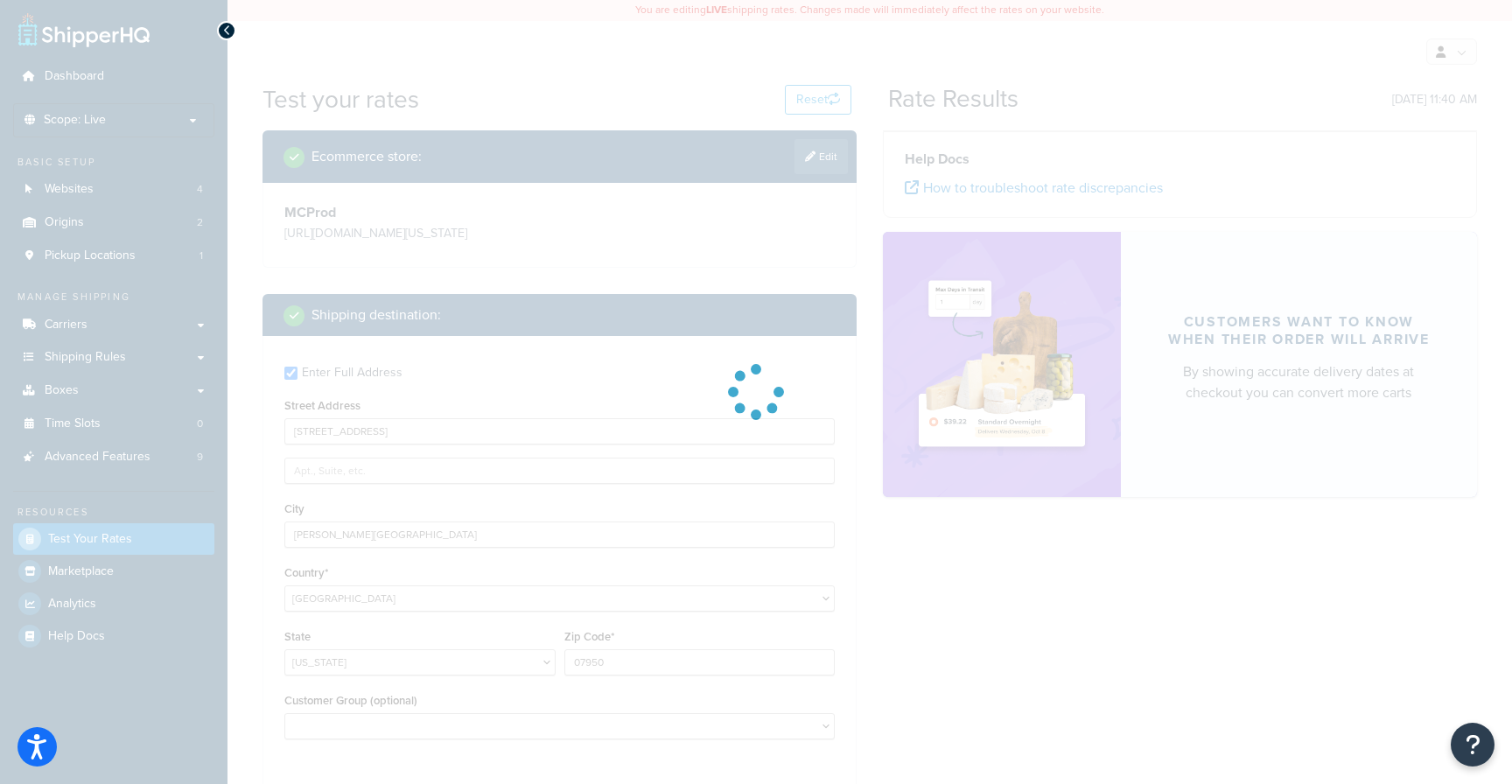
scroll to position [0, 0]
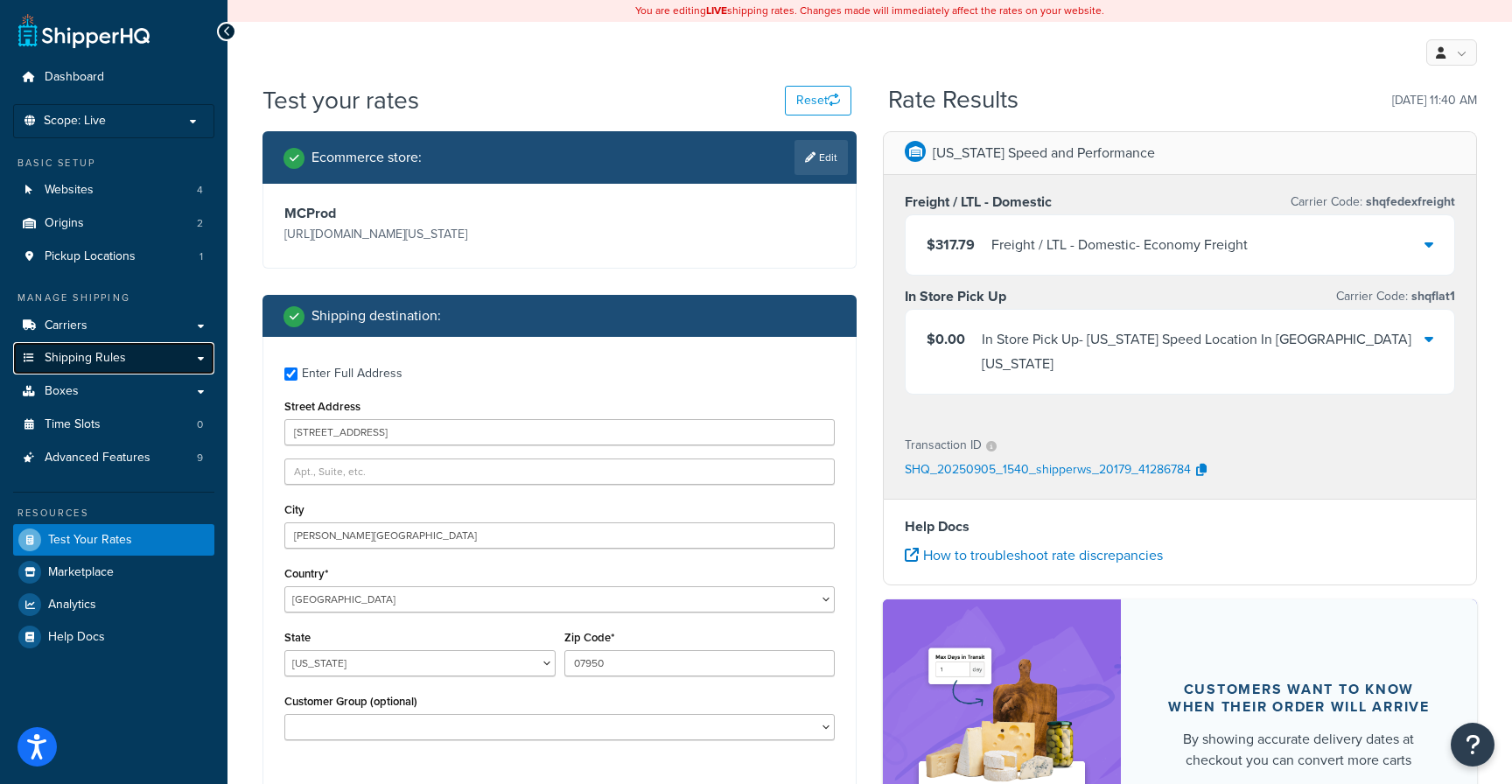
click at [95, 361] on span "Shipping Rules" at bounding box center [85, 358] width 82 height 15
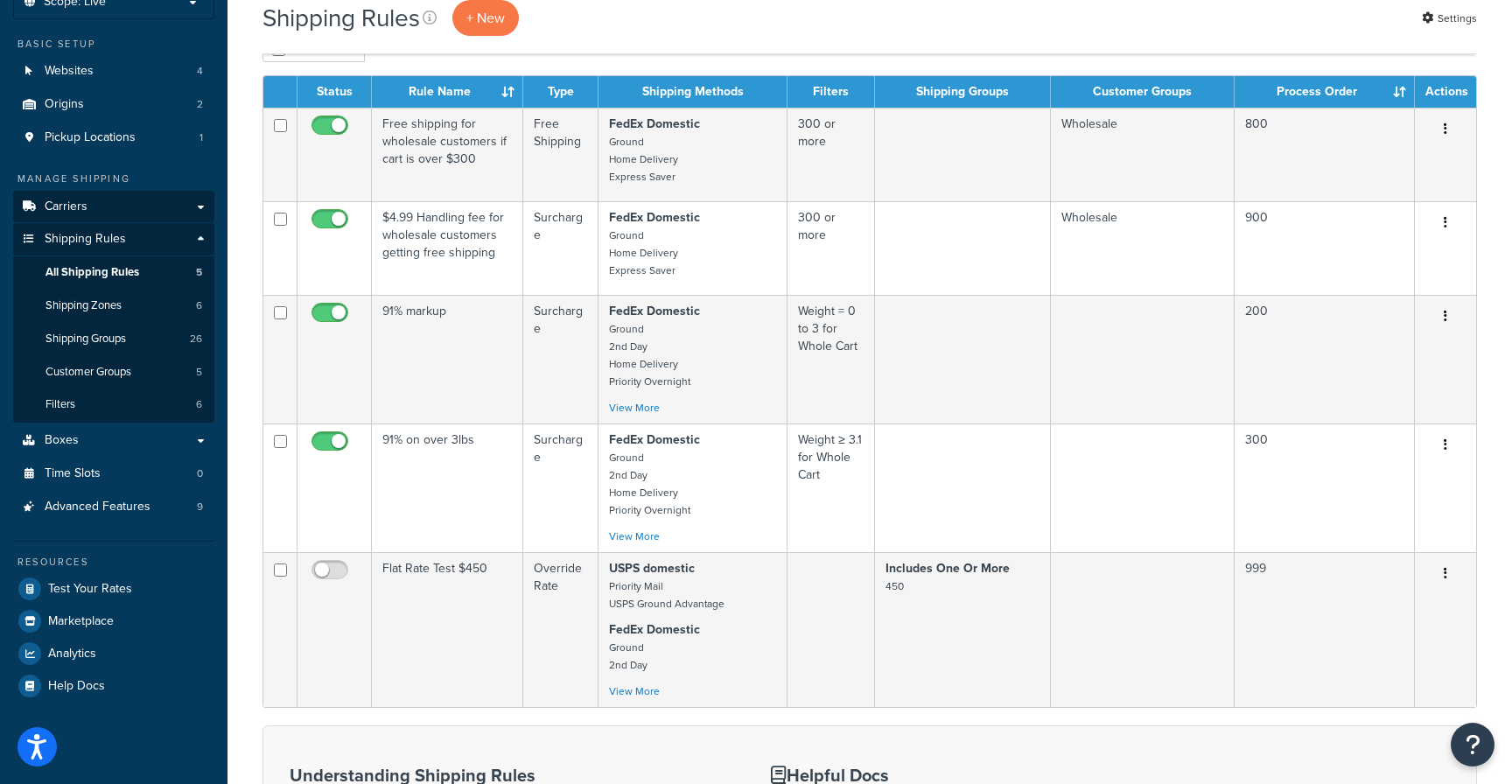
scroll to position [87, 0]
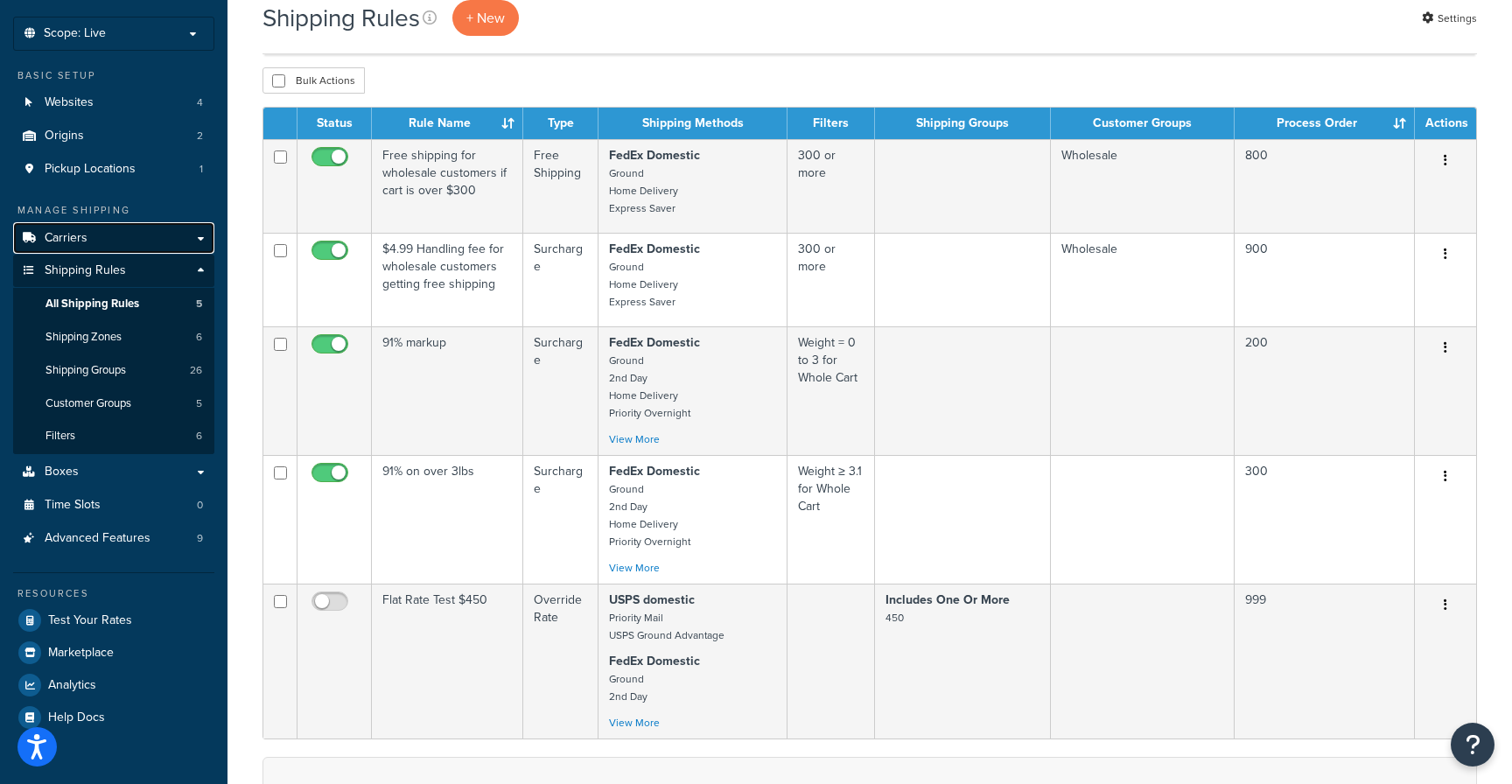
click at [111, 237] on link "Carriers" at bounding box center [113, 238] width 201 height 32
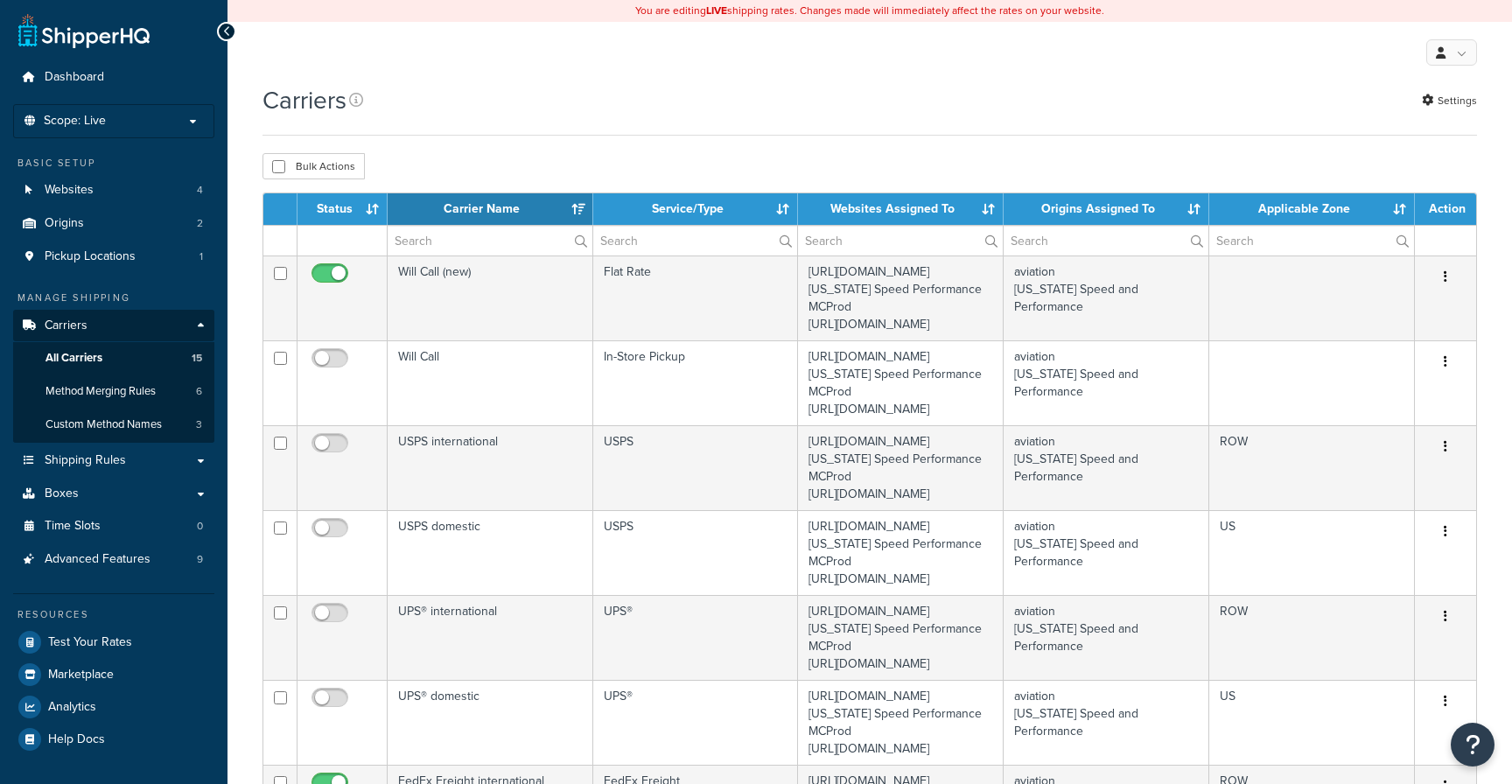
select select "15"
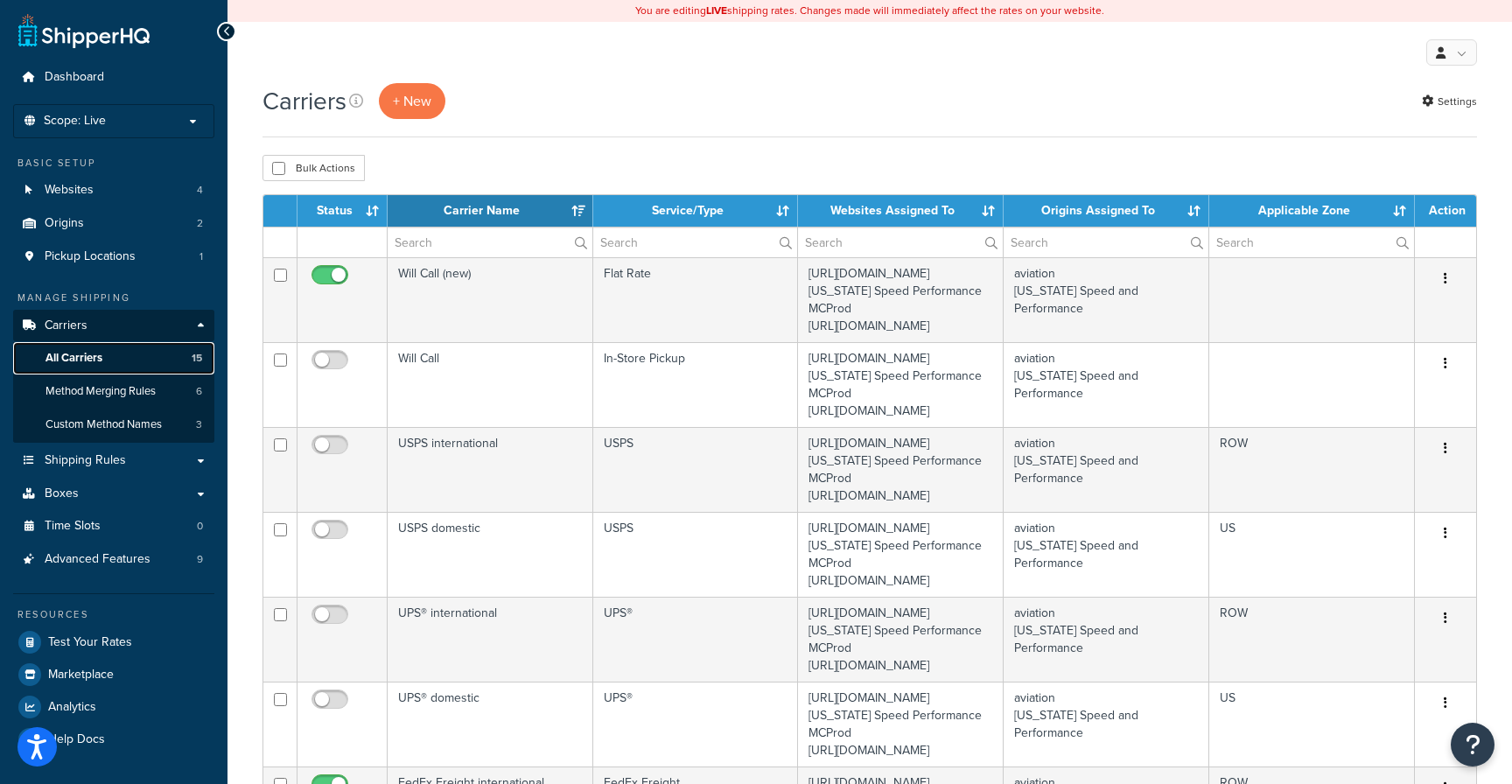
click at [86, 362] on span "All Carriers" at bounding box center [74, 358] width 57 height 15
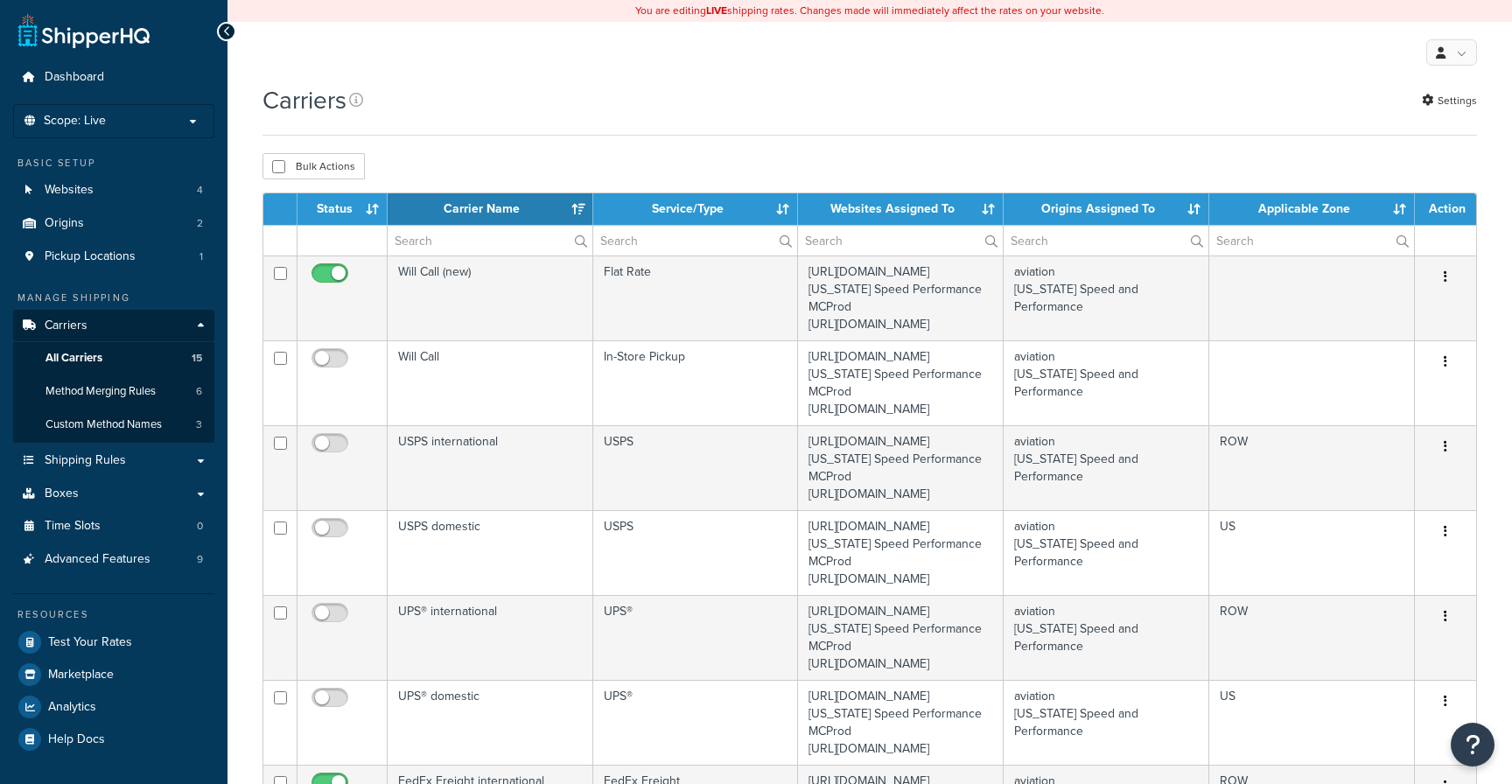
select select "15"
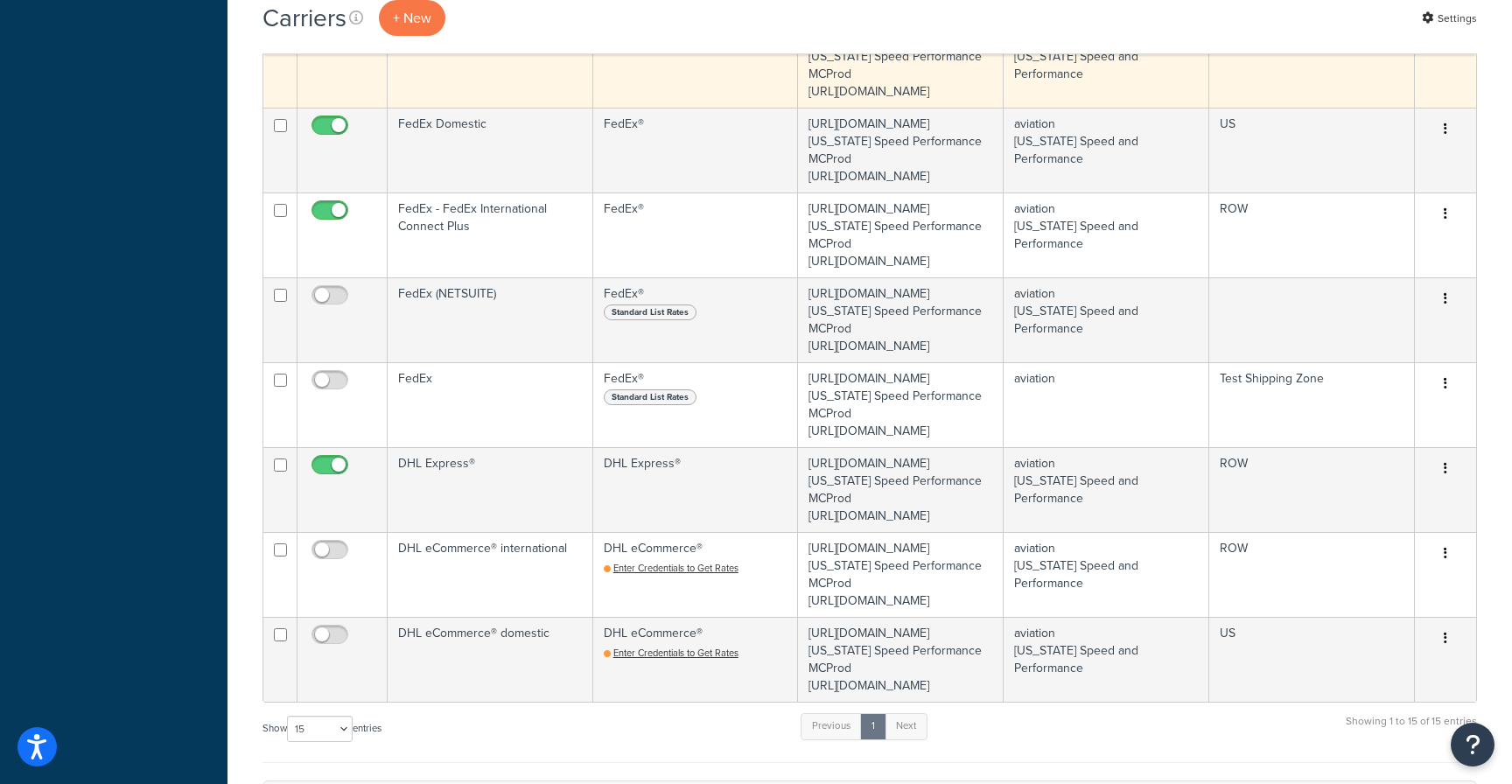
scroll to position [788, 0]
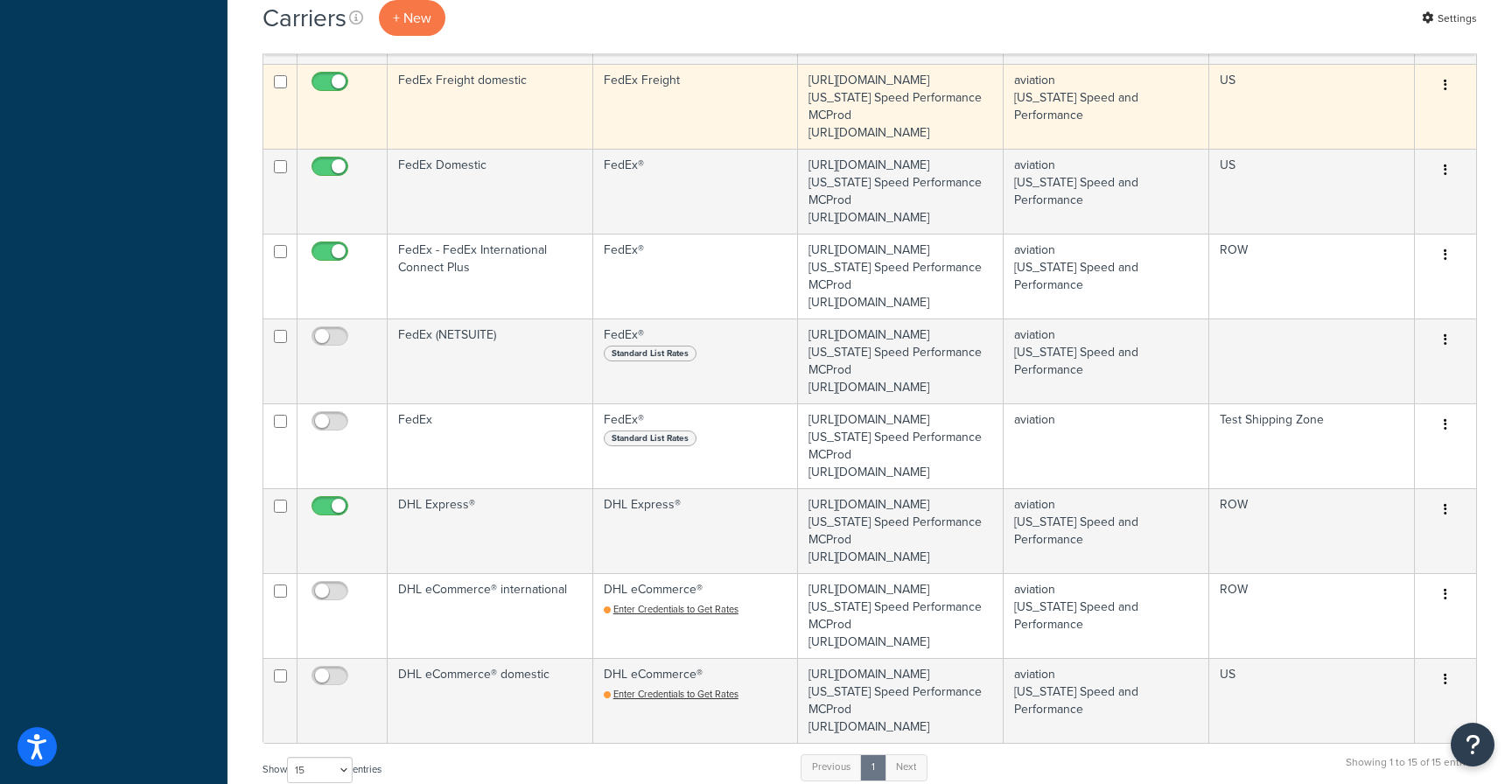
click at [521, 149] on td "FedEx Freight domestic" at bounding box center [490, 106] width 206 height 84
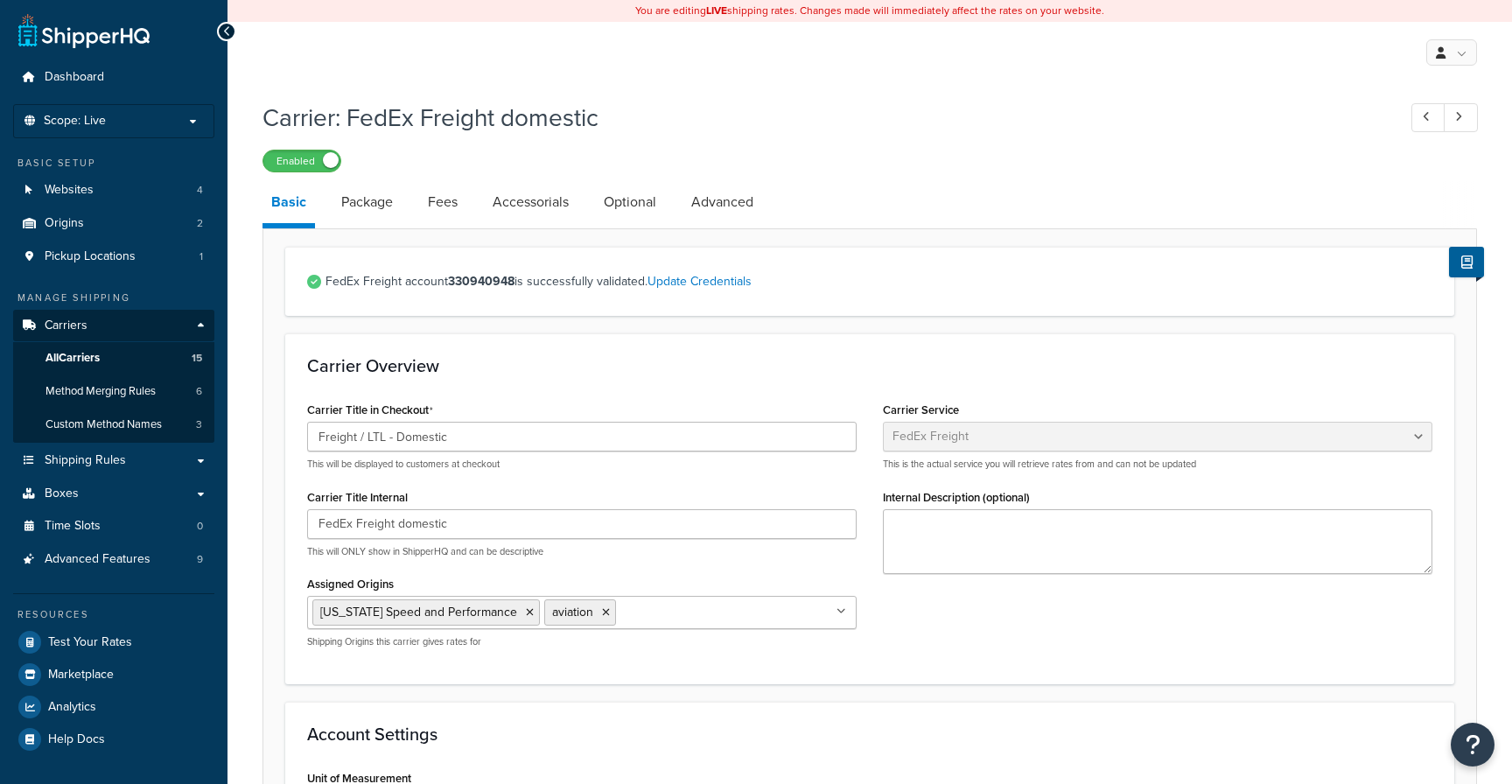
select select "fedExFreight"
click at [632, 207] on link "Optional" at bounding box center [630, 202] width 70 height 42
select select "55"
